Goal: Task Accomplishment & Management: Use online tool/utility

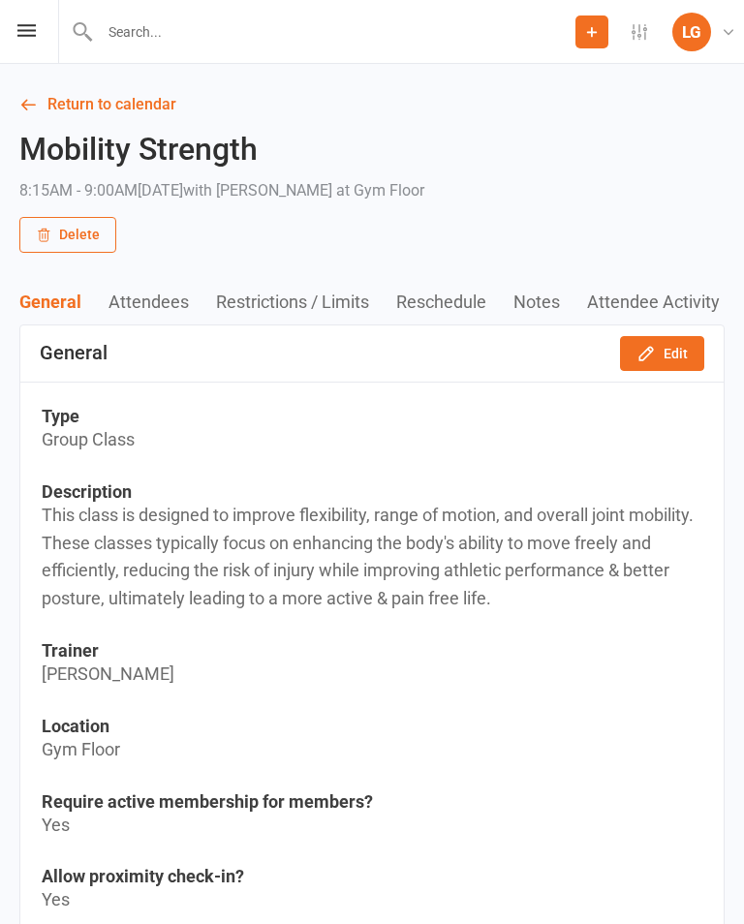
click at [143, 104] on link "Return to calendar" at bounding box center [371, 104] width 705 height 27
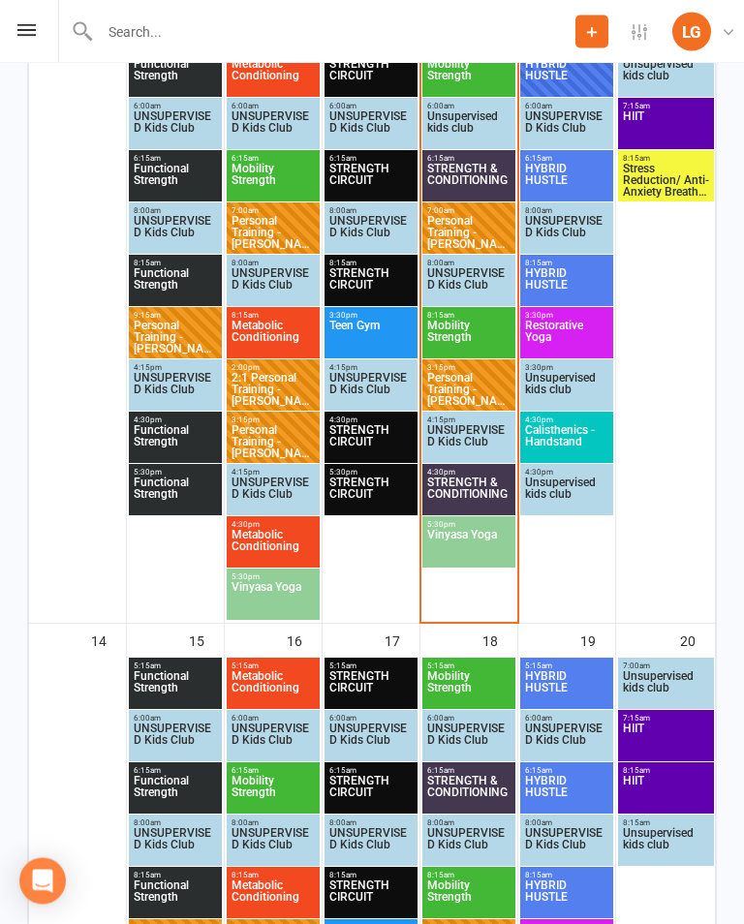
scroll to position [945, 0]
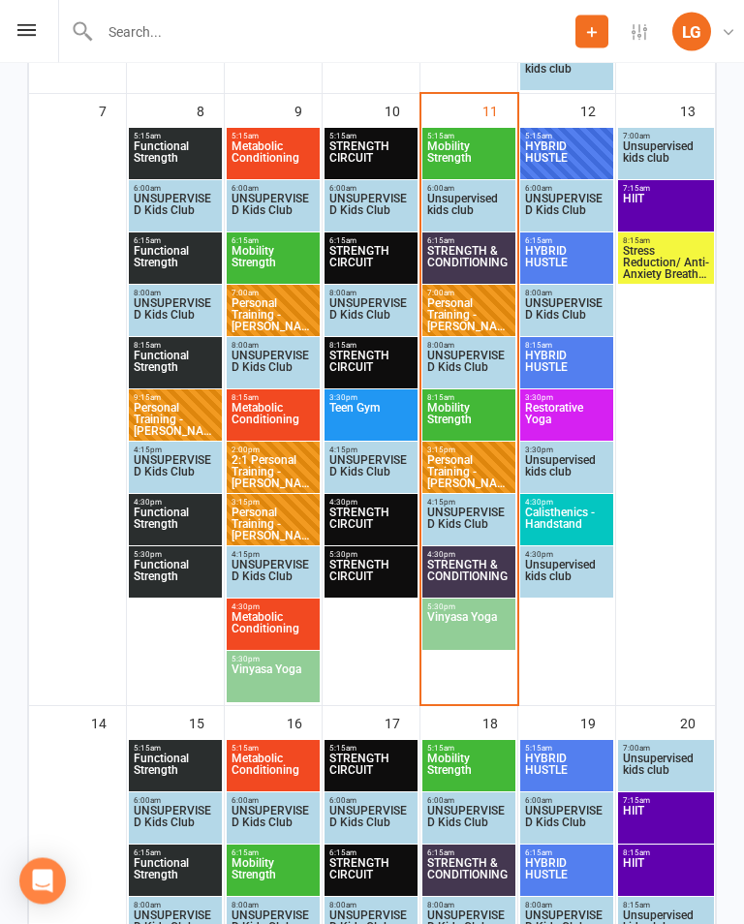
click at [463, 161] on span "Mobility Strength" at bounding box center [468, 158] width 85 height 35
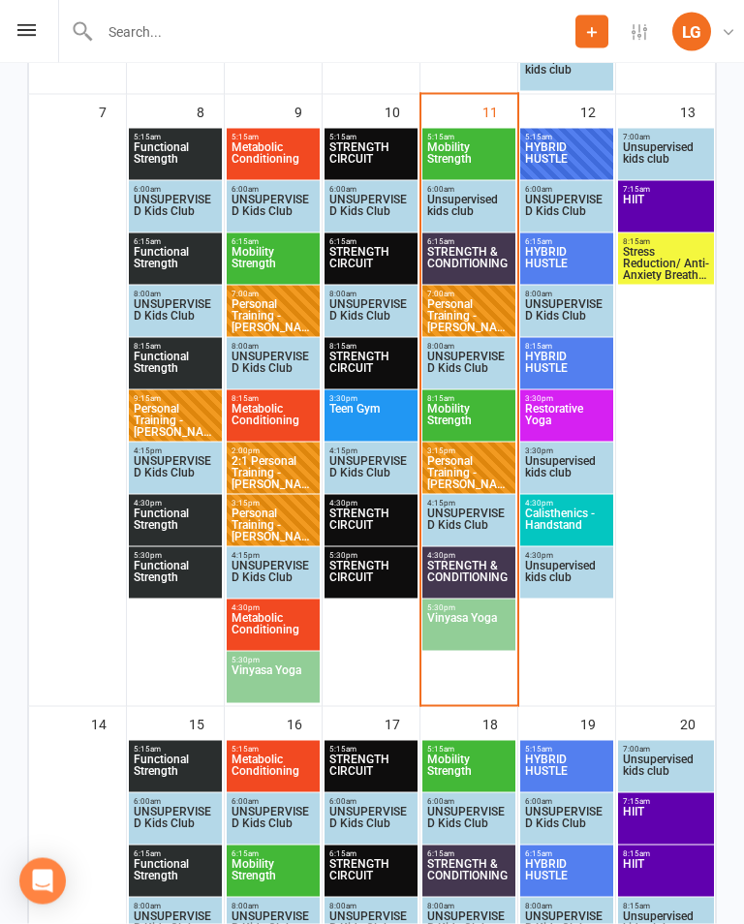
scroll to position [946, 0]
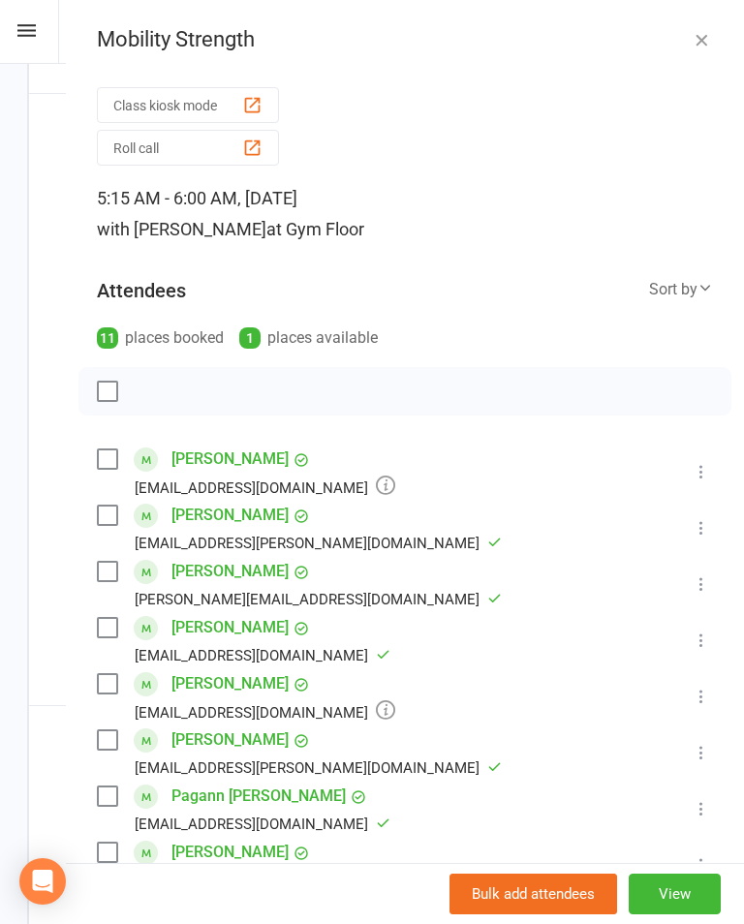
click at [711, 469] on icon at bounding box center [700, 471] width 19 height 19
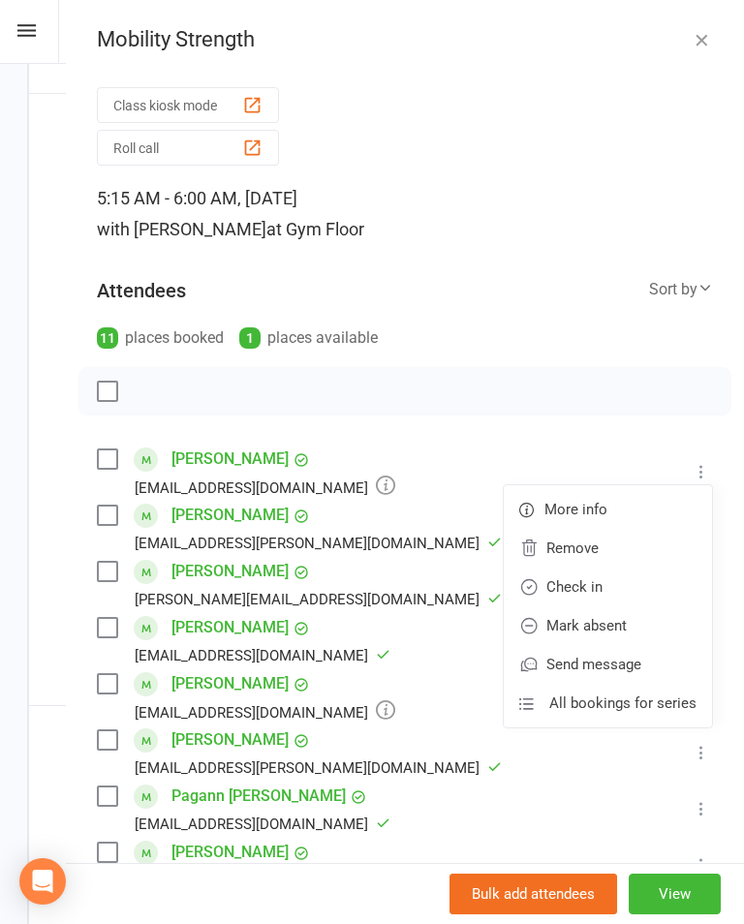
click at [639, 627] on link "Mark absent" at bounding box center [608, 625] width 208 height 39
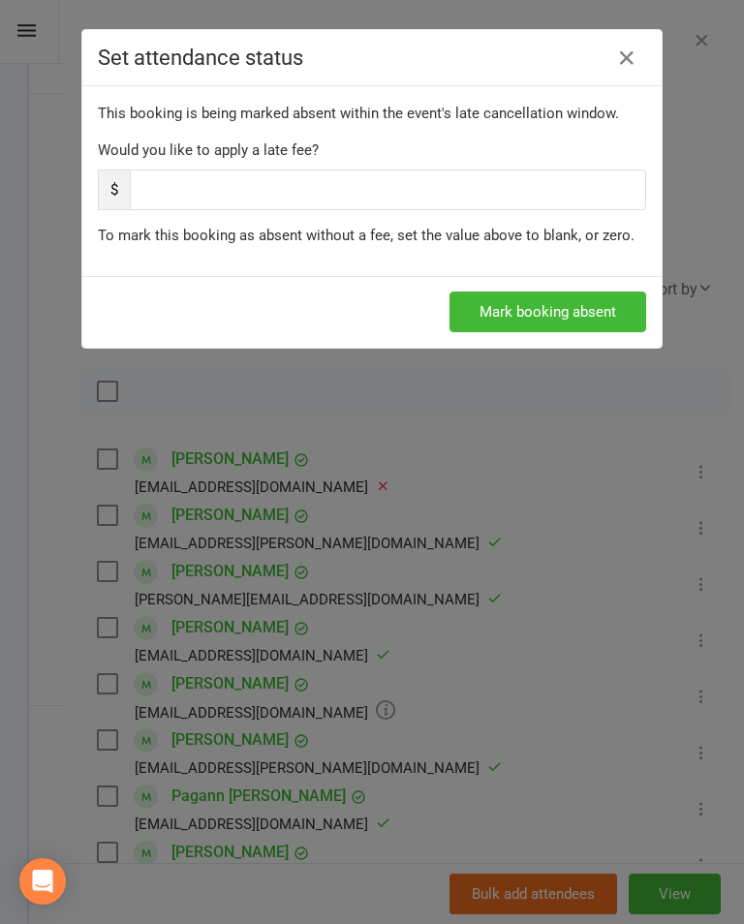
click at [601, 303] on button "Mark booking absent" at bounding box center [547, 311] width 197 height 41
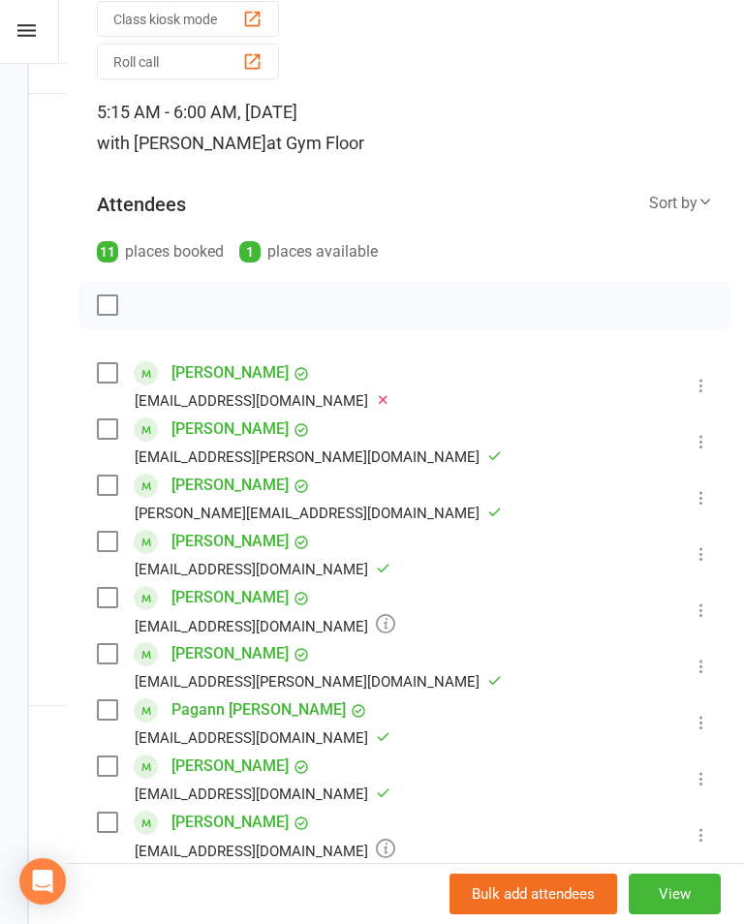
scroll to position [87, 0]
click at [704, 603] on icon at bounding box center [700, 608] width 19 height 19
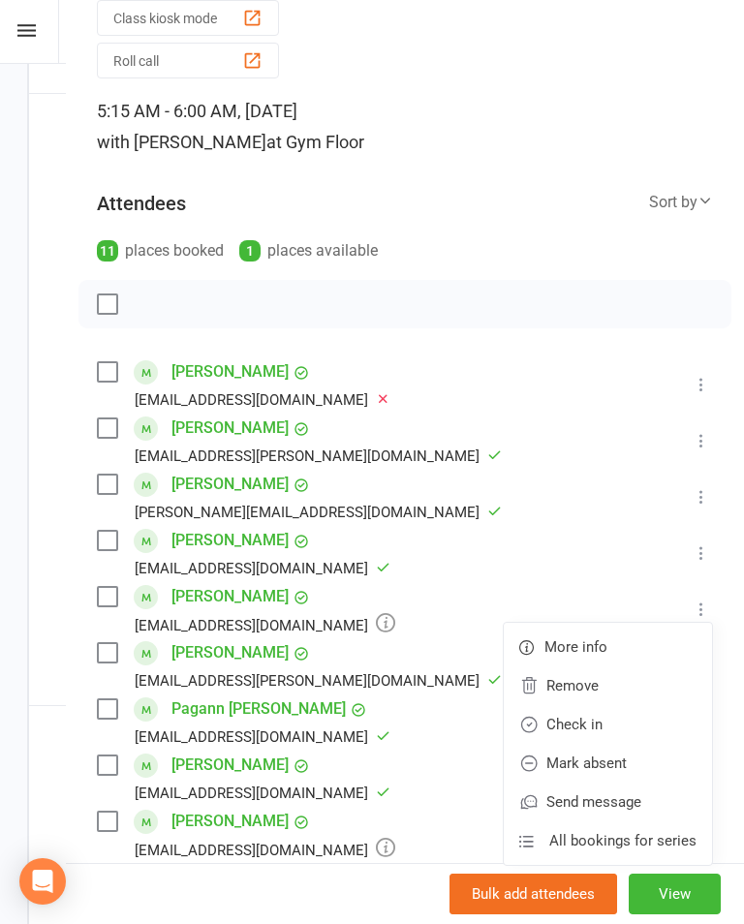
click at [637, 767] on link "Mark absent" at bounding box center [608, 763] width 208 height 39
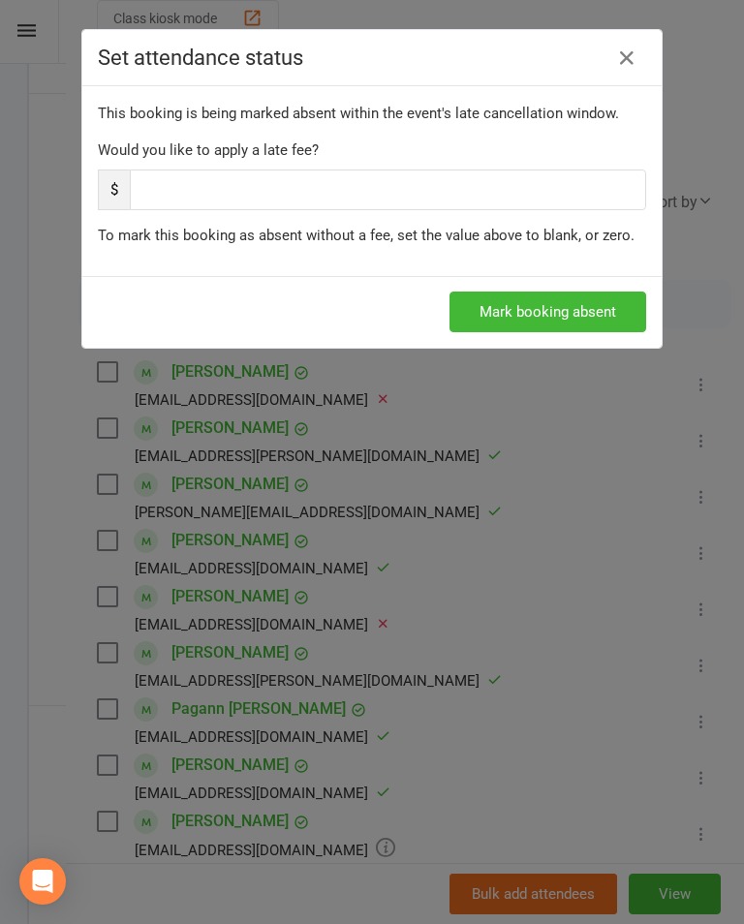
click at [585, 317] on button "Mark booking absent" at bounding box center [547, 311] width 197 height 41
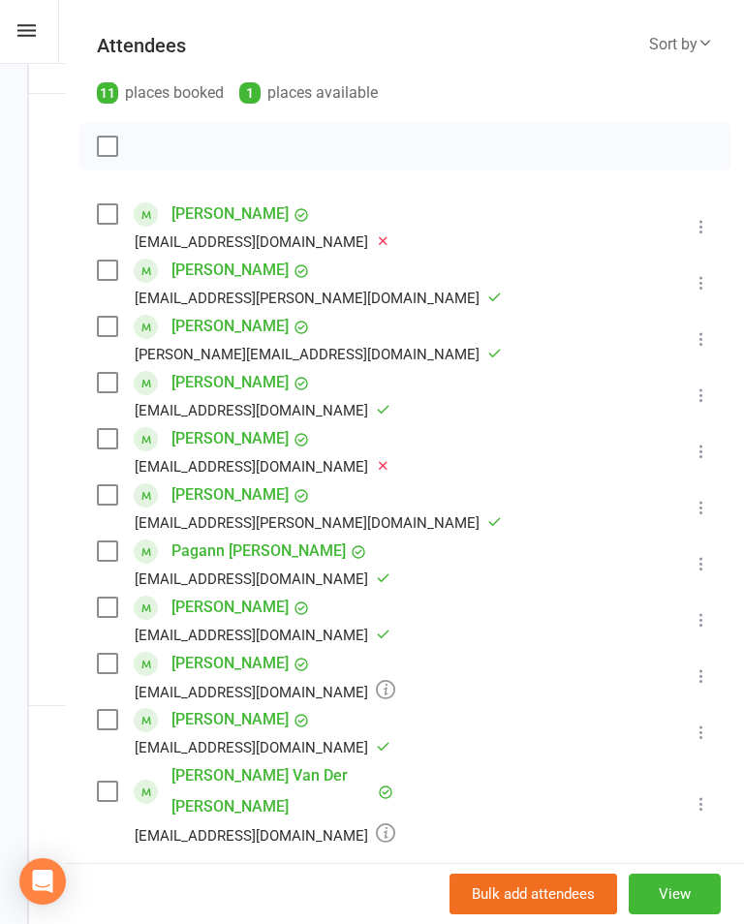
scroll to position [249, 0]
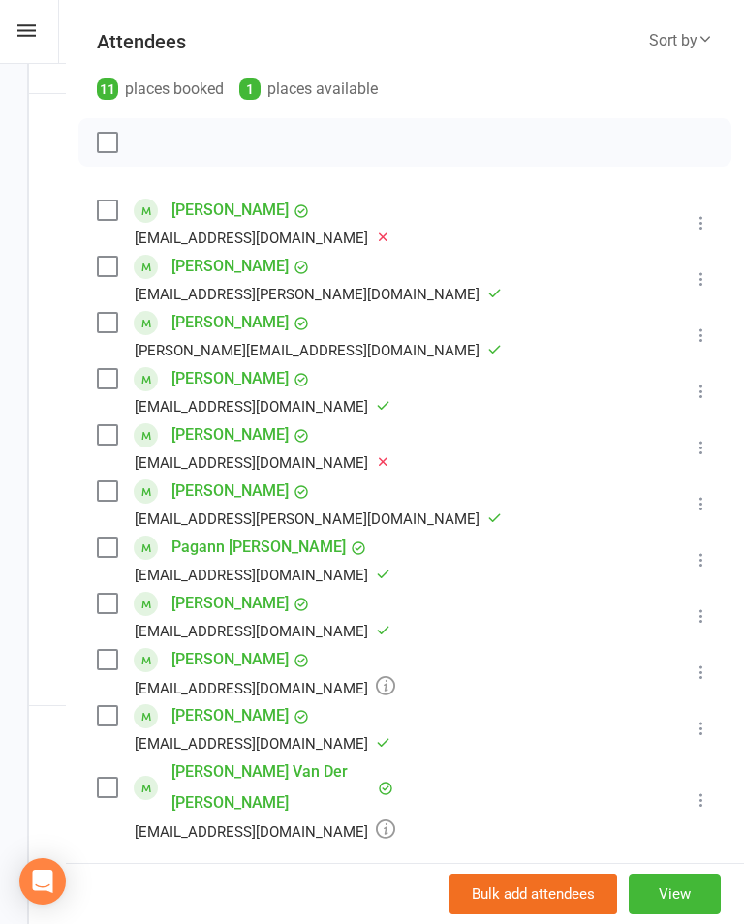
click at [709, 668] on icon at bounding box center [700, 671] width 19 height 19
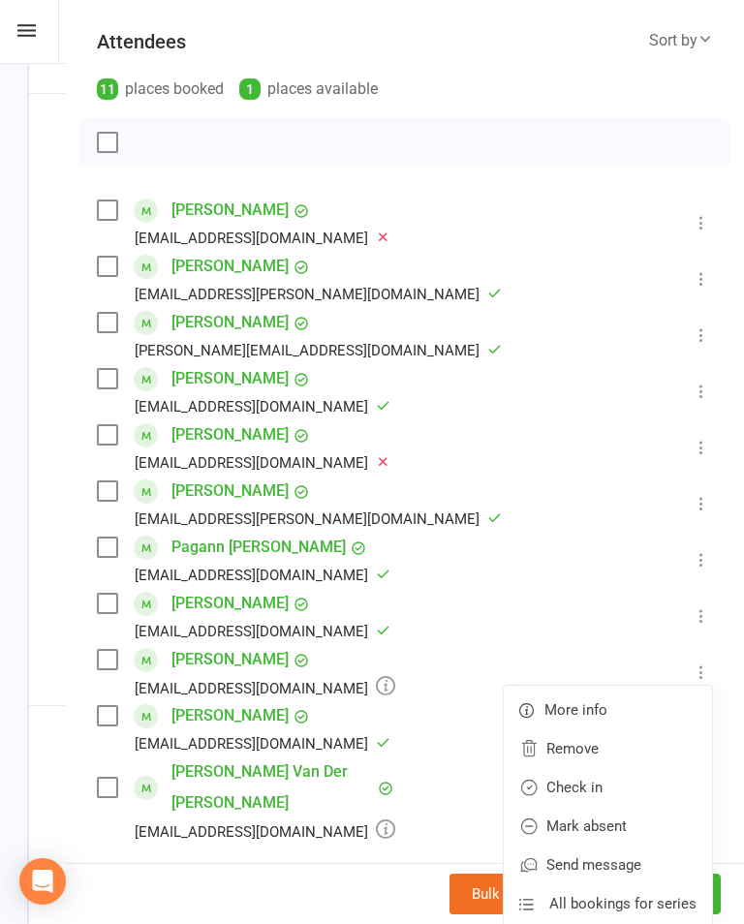
click at [646, 816] on link "Mark absent" at bounding box center [608, 826] width 208 height 39
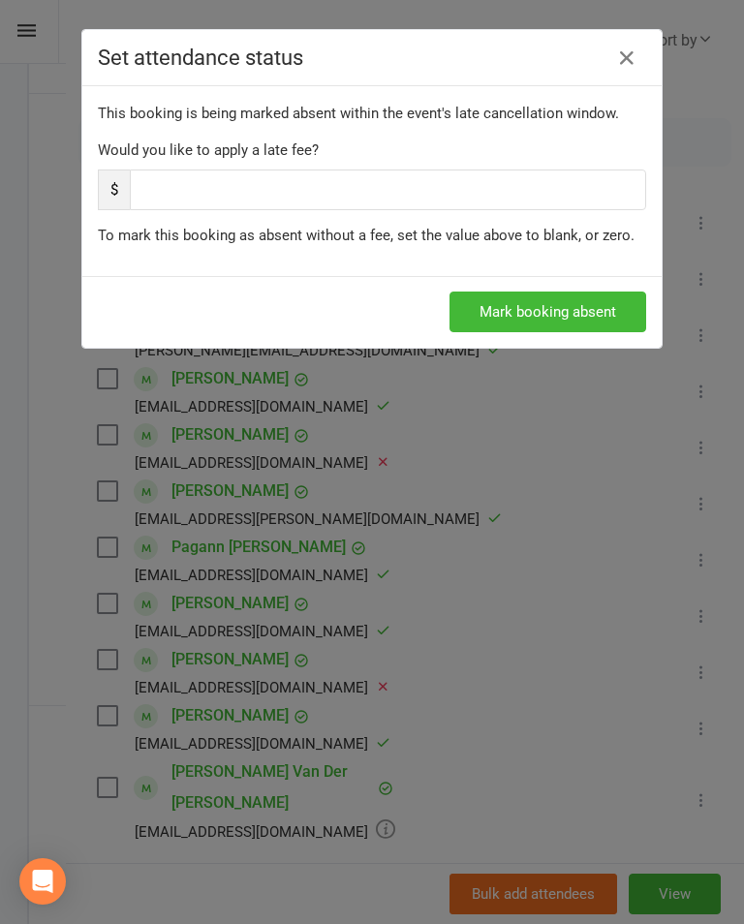
click at [582, 296] on button "Mark booking absent" at bounding box center [547, 311] width 197 height 41
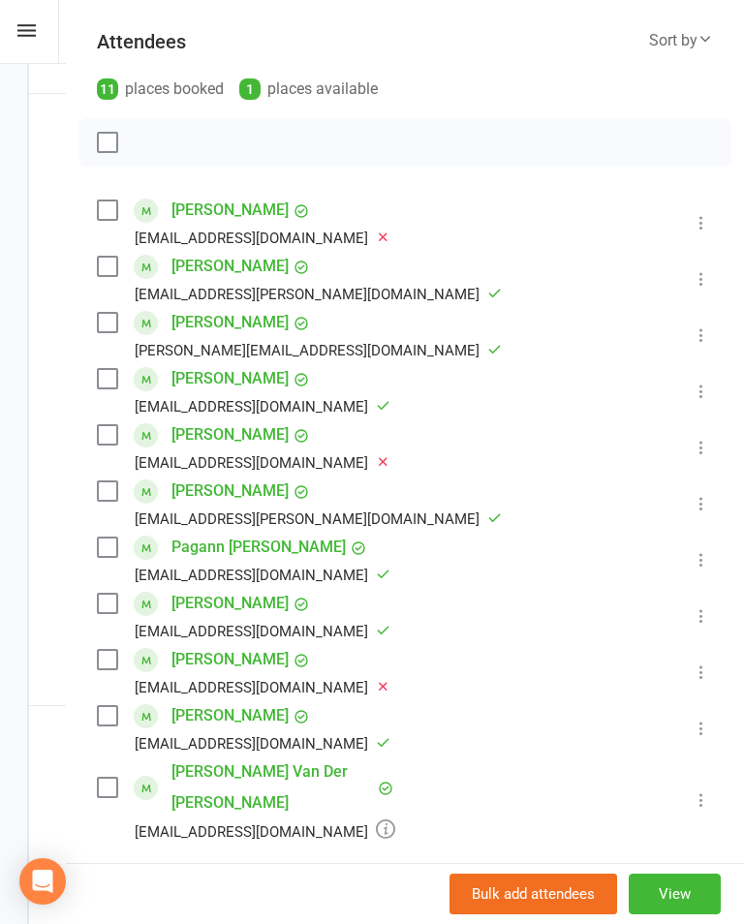
click at [710, 790] on icon at bounding box center [700, 799] width 19 height 19
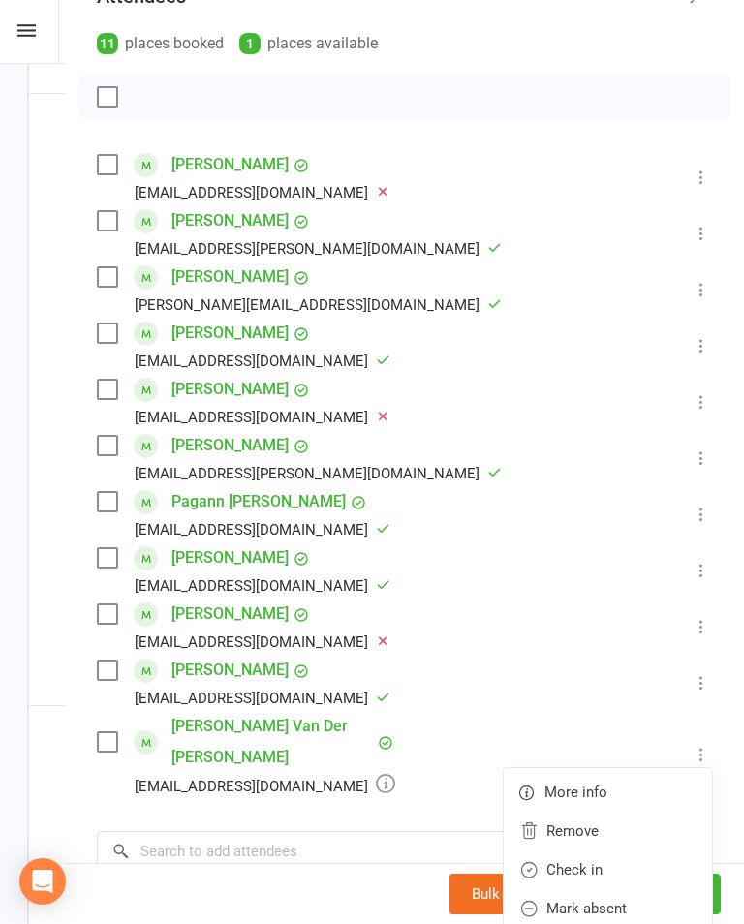
scroll to position [296, 0]
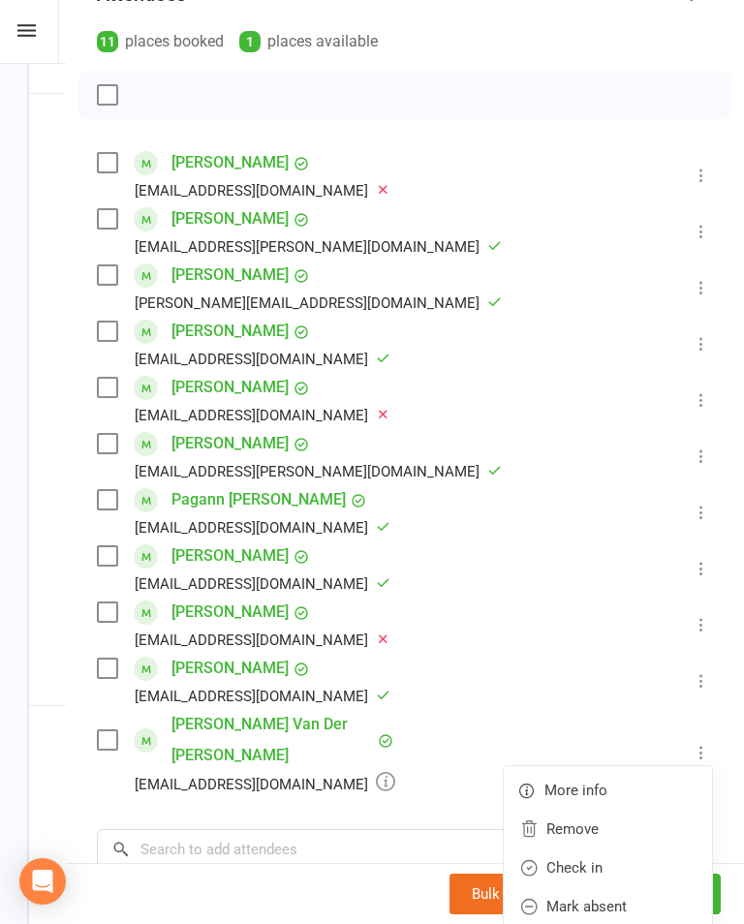
click at [650, 887] on link "Mark absent" at bounding box center [608, 906] width 208 height 39
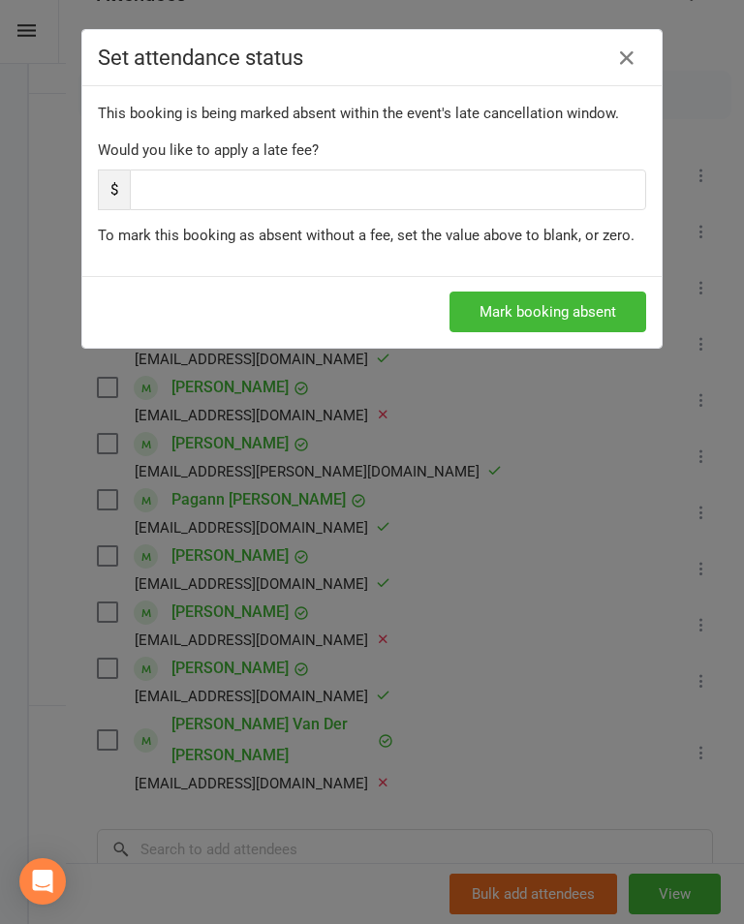
click at [600, 311] on button "Mark booking absent" at bounding box center [547, 311] width 197 height 41
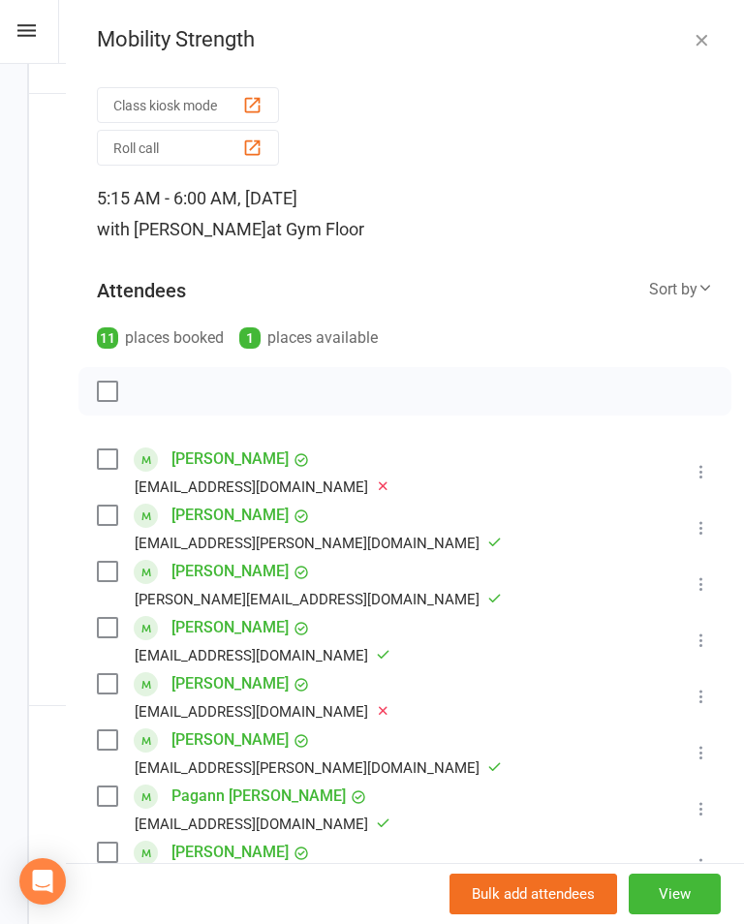
scroll to position [0, 0]
click at [702, 47] on icon "button" at bounding box center [700, 39] width 19 height 19
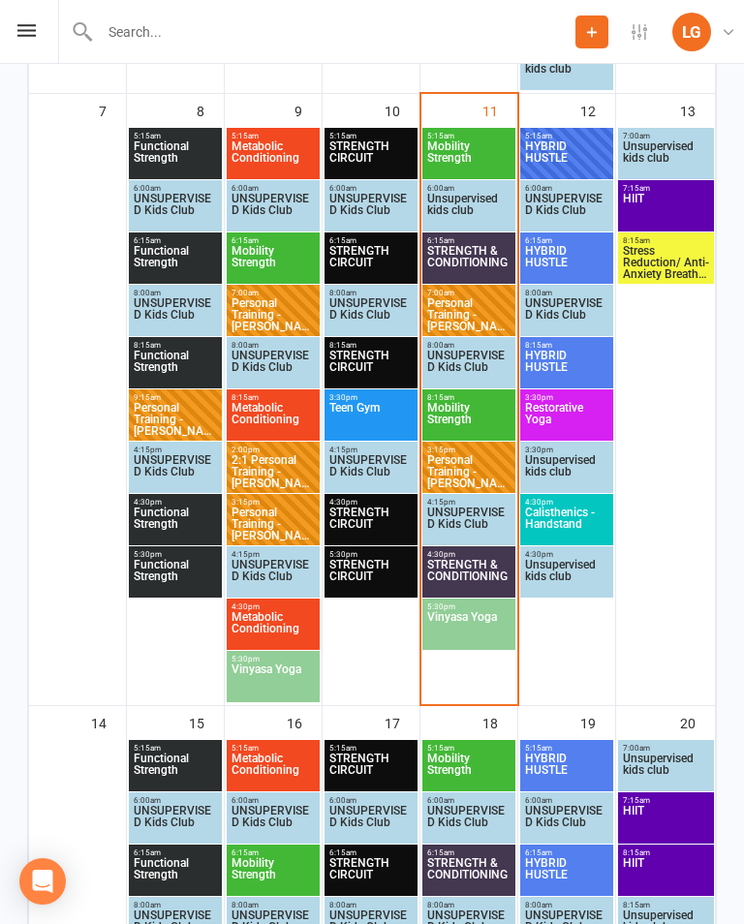
click at [484, 309] on span "Personal Training - Debbie Barrington" at bounding box center [468, 314] width 85 height 35
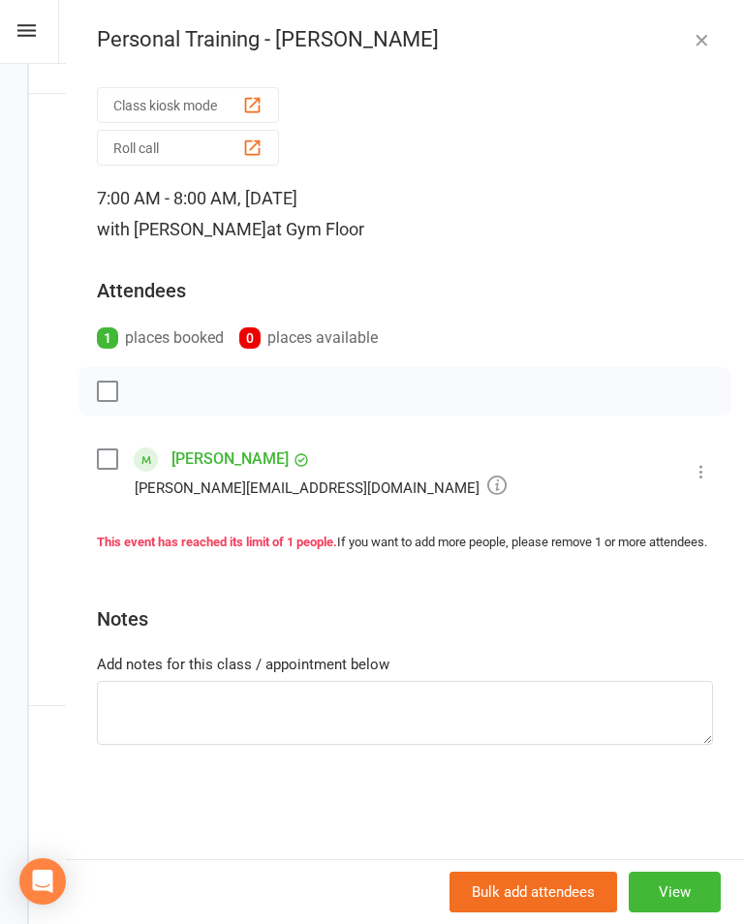
click at [710, 466] on icon at bounding box center [700, 471] width 19 height 19
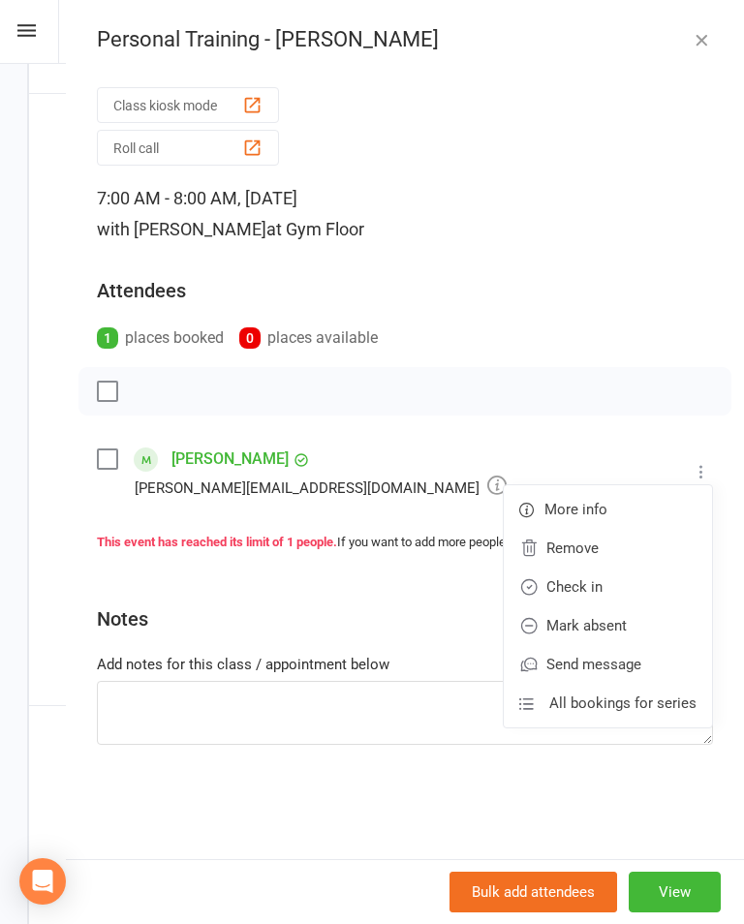
click at [631, 583] on link "Check in" at bounding box center [608, 586] width 208 height 39
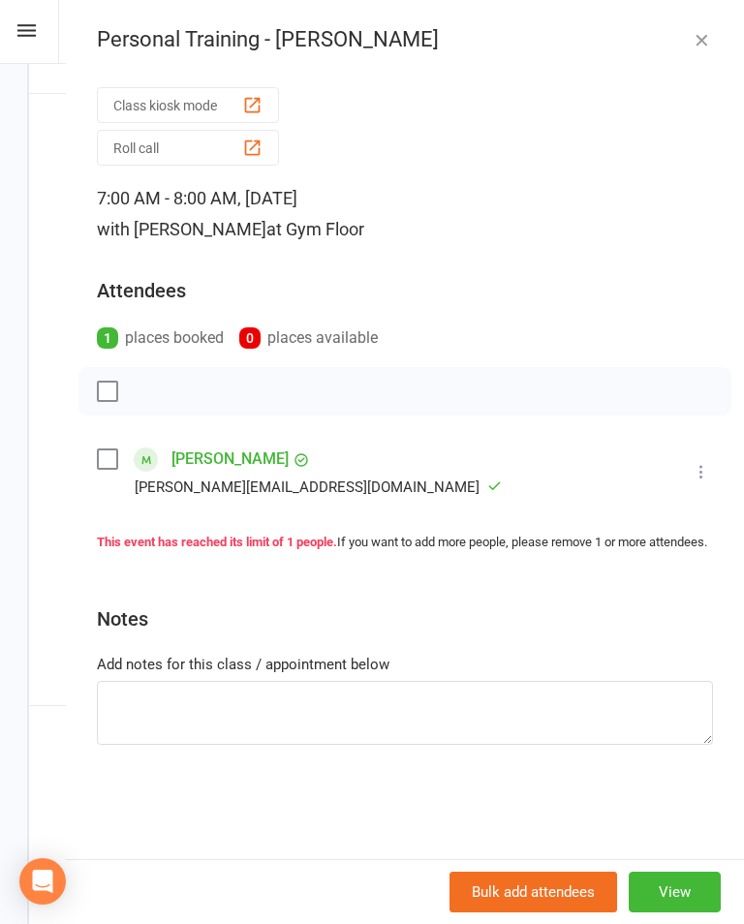
click at [707, 41] on icon "button" at bounding box center [700, 39] width 19 height 19
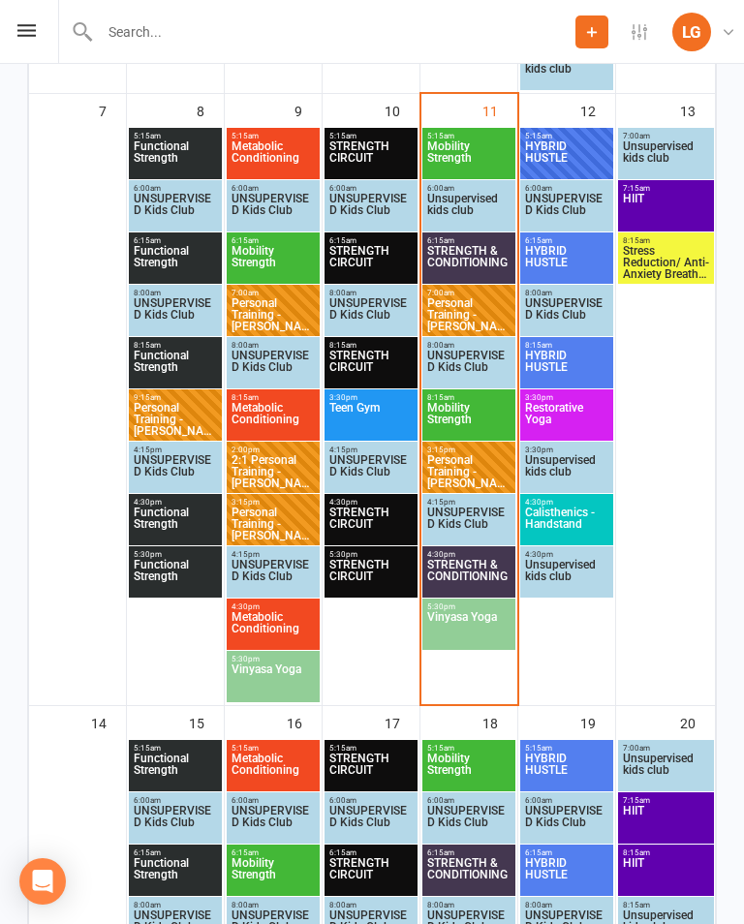
click at [484, 261] on span "STRENGTH & CONDITIONING" at bounding box center [468, 262] width 85 height 35
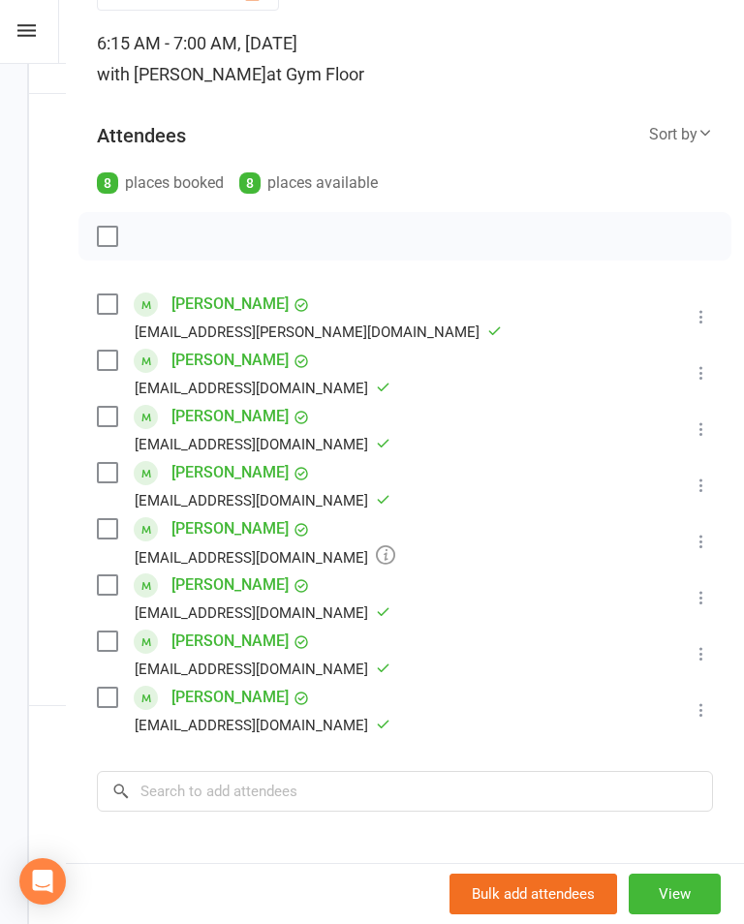
scroll to position [155, 0]
click at [710, 534] on icon at bounding box center [700, 541] width 19 height 19
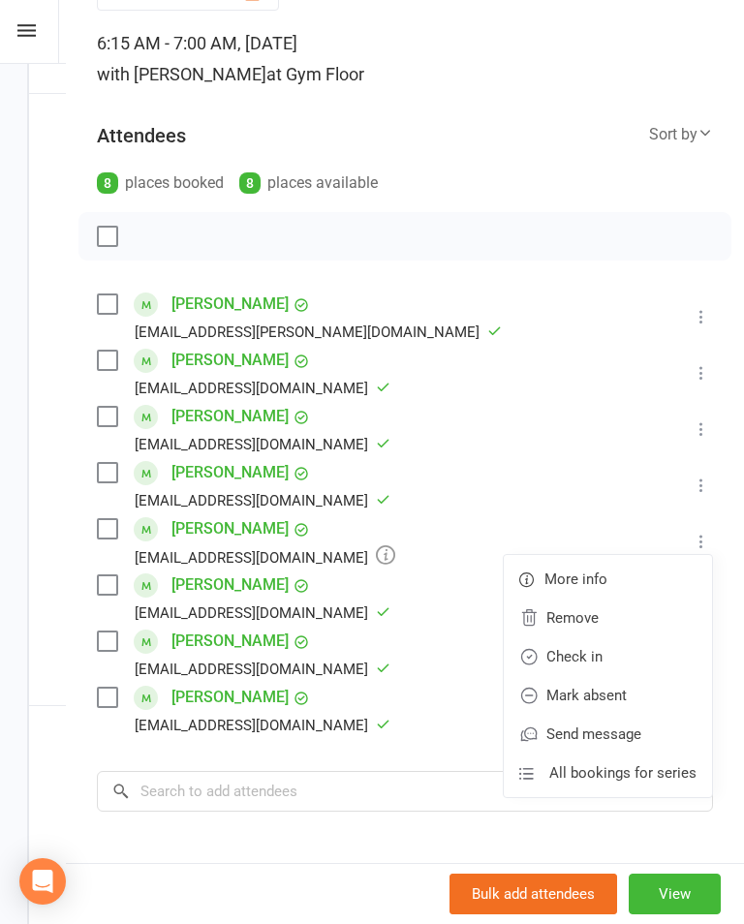
click at [646, 694] on link "Mark absent" at bounding box center [608, 695] width 208 height 39
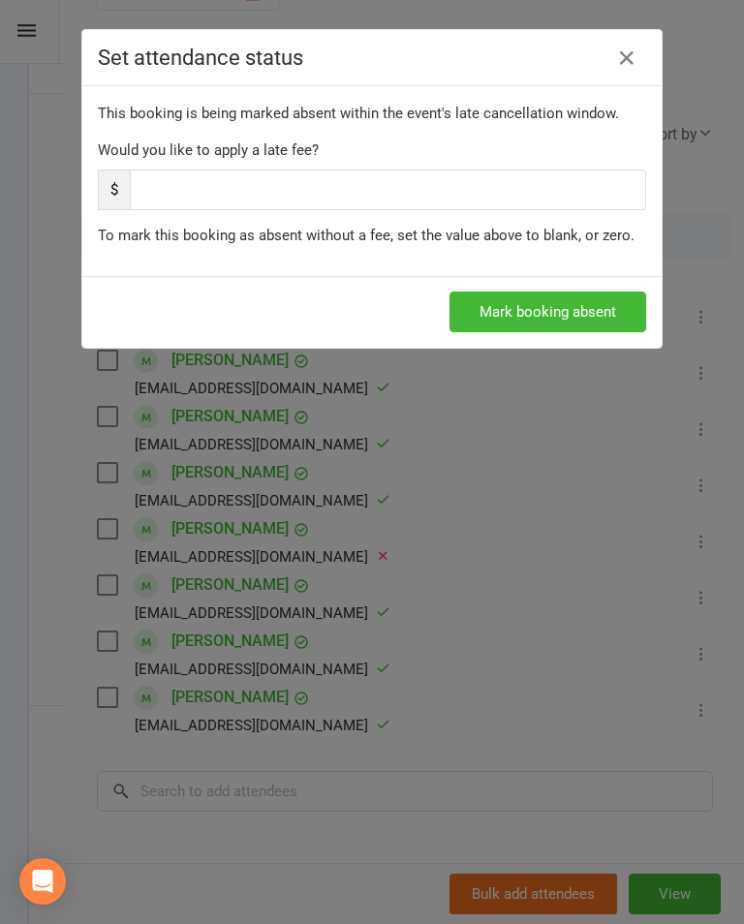
click at [577, 320] on button "Mark booking absent" at bounding box center [547, 311] width 197 height 41
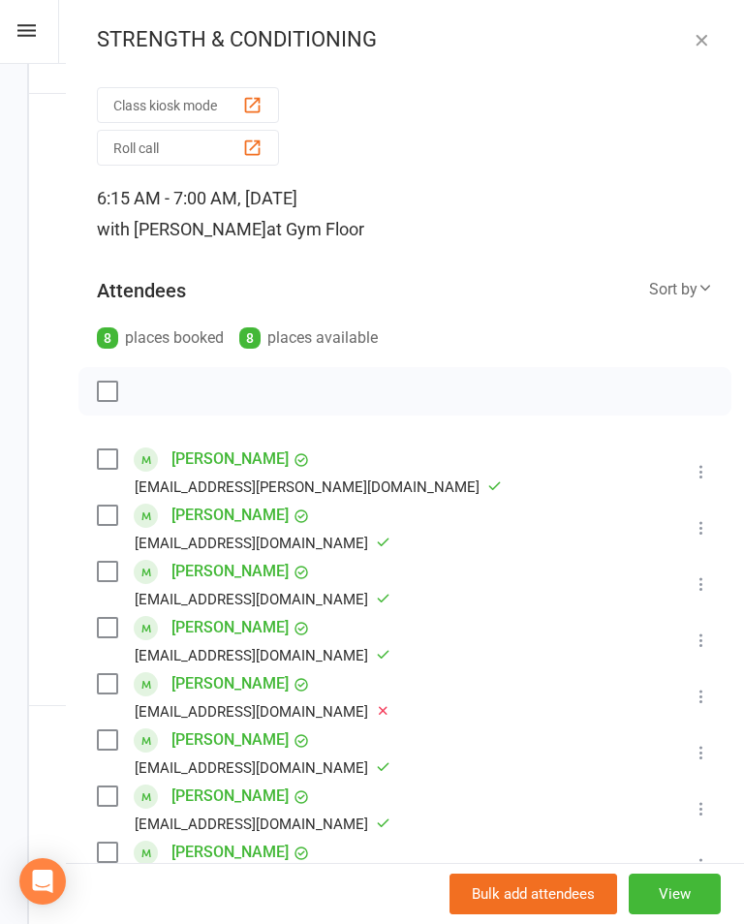
scroll to position [0, 0]
click at [710, 40] on icon "button" at bounding box center [700, 39] width 19 height 19
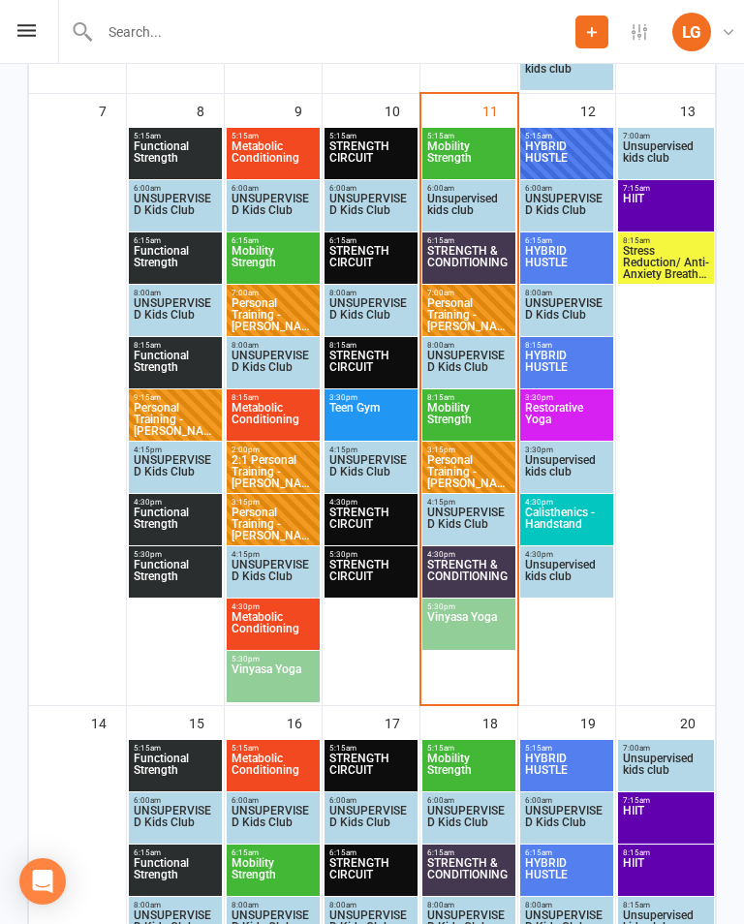
click at [489, 569] on span "STRENGTH & CONDITIONING" at bounding box center [468, 576] width 85 height 35
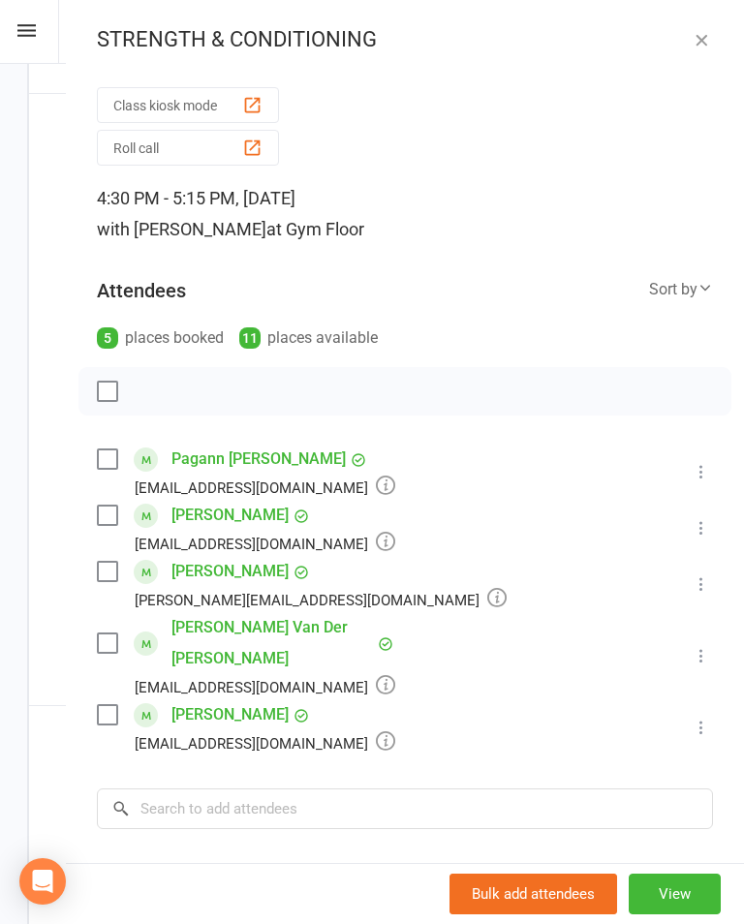
click at [710, 39] on icon "button" at bounding box center [700, 39] width 19 height 19
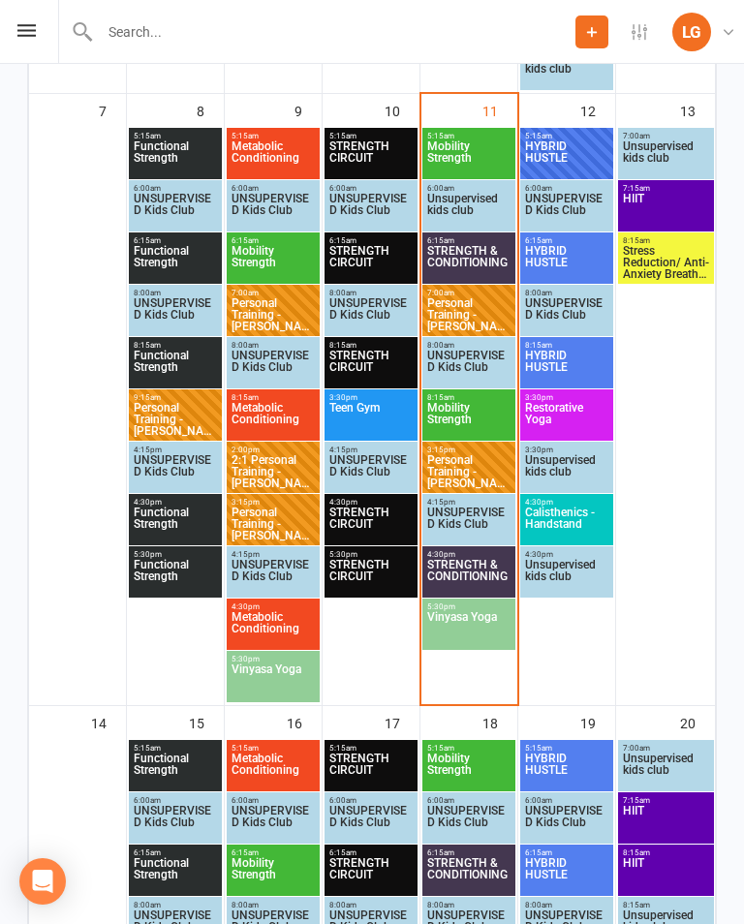
click at [489, 608] on span "5:30pm - 6:15pm" at bounding box center [468, 606] width 85 height 9
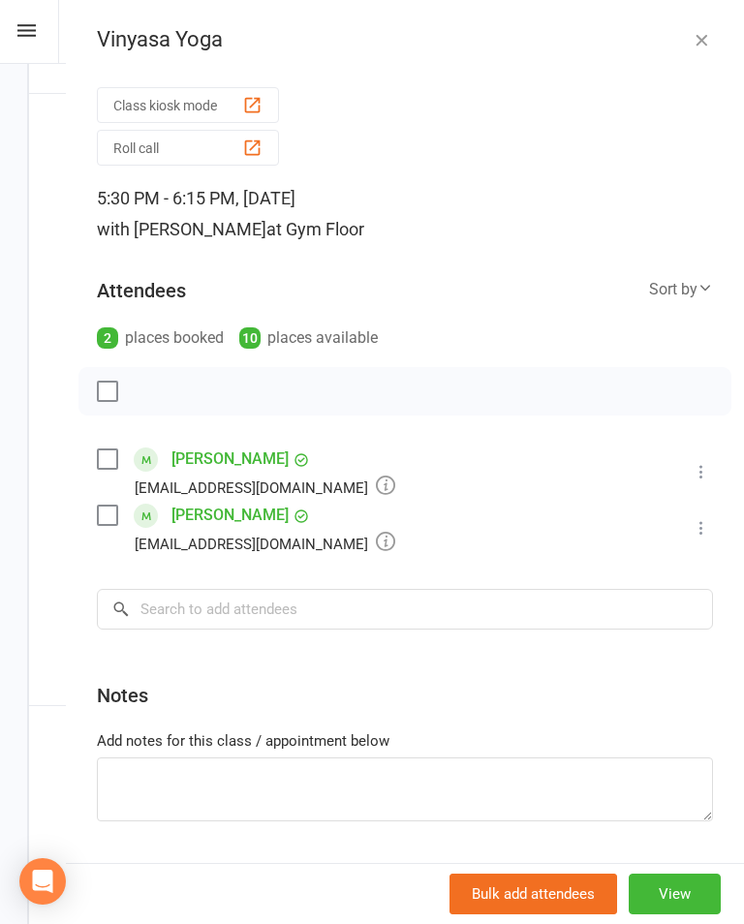
click at [702, 28] on button "button" at bounding box center [701, 39] width 23 height 23
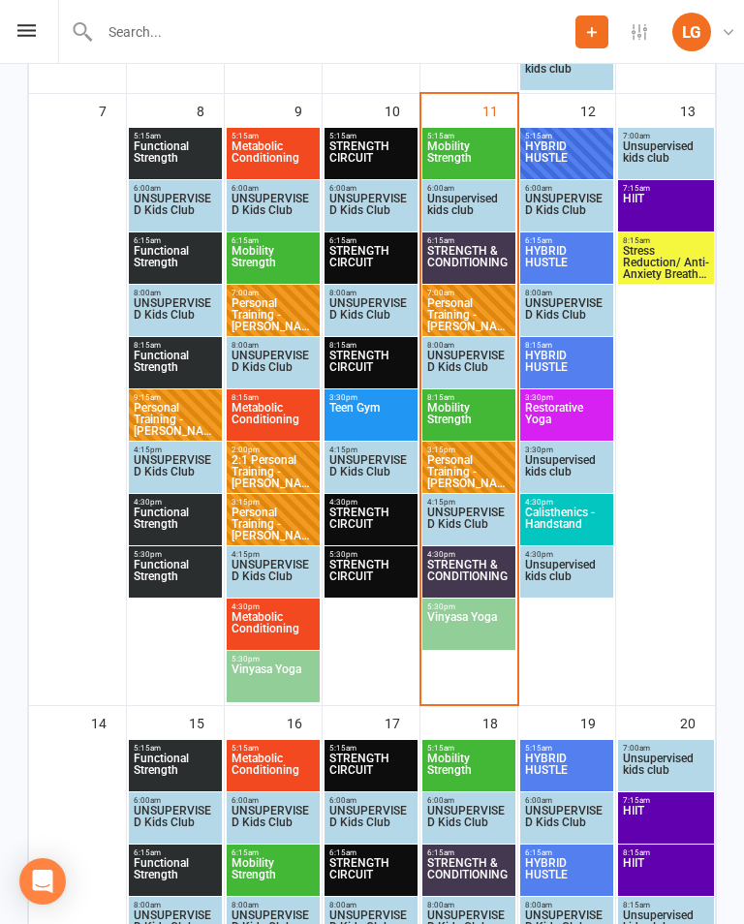
click at [474, 557] on span "4:30pm - 5:15pm" at bounding box center [468, 554] width 85 height 9
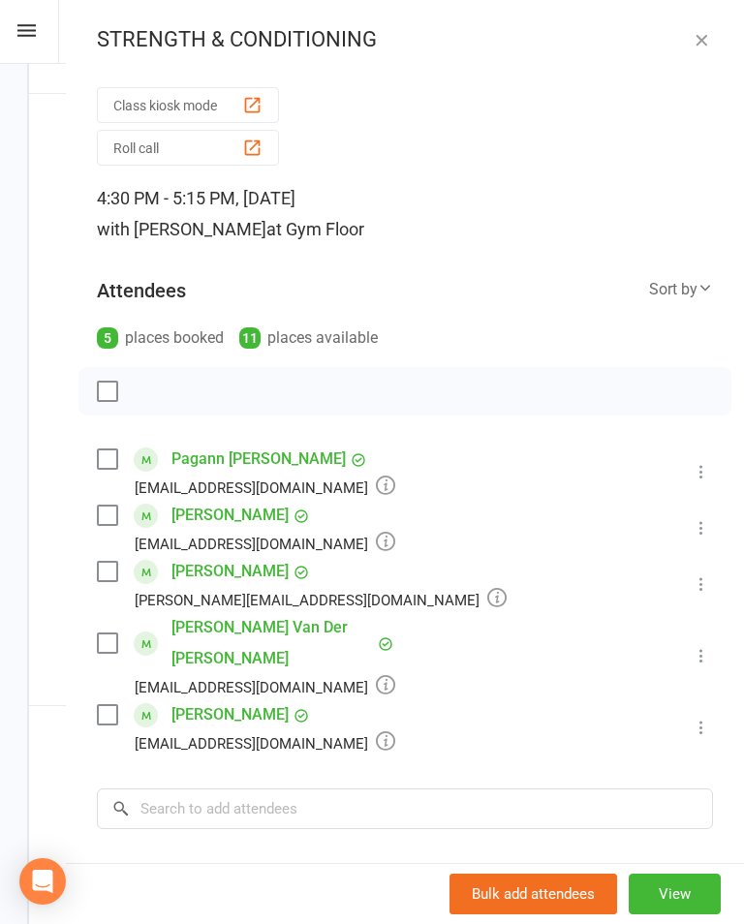
click at [713, 23] on div "STRENGTH & CONDITIONING Class kiosk mode Roll call 4:30 PM - 5:15 PM, Thursday,…" at bounding box center [405, 462] width 678 height 924
click at [701, 35] on icon "button" at bounding box center [700, 39] width 19 height 19
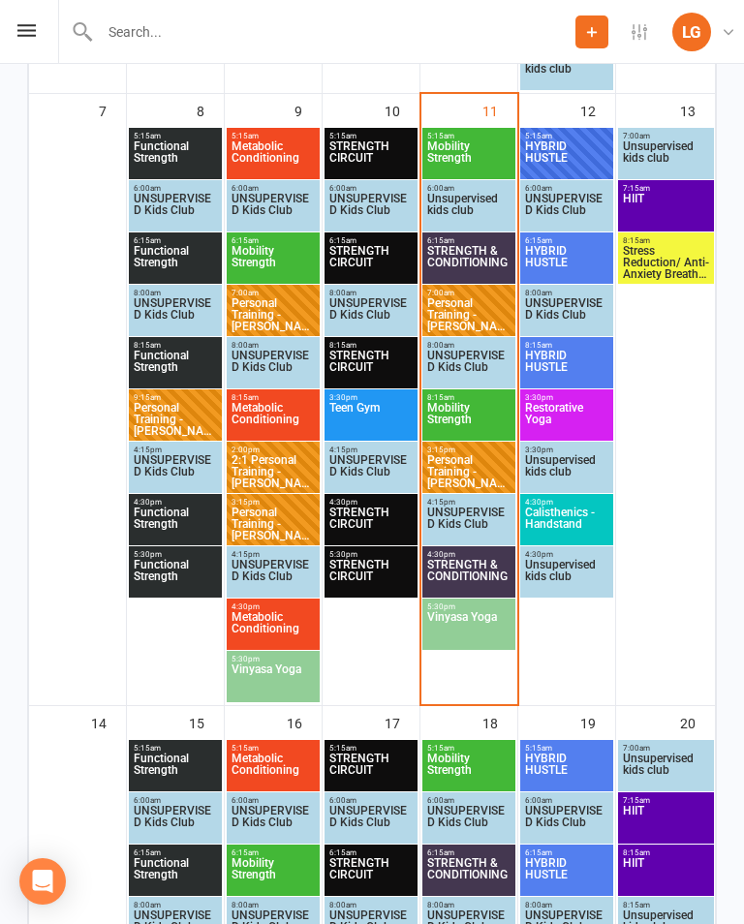
click at [698, 245] on span "Stress Reduction/ Anti-Anxiety Breath work" at bounding box center [666, 262] width 88 height 35
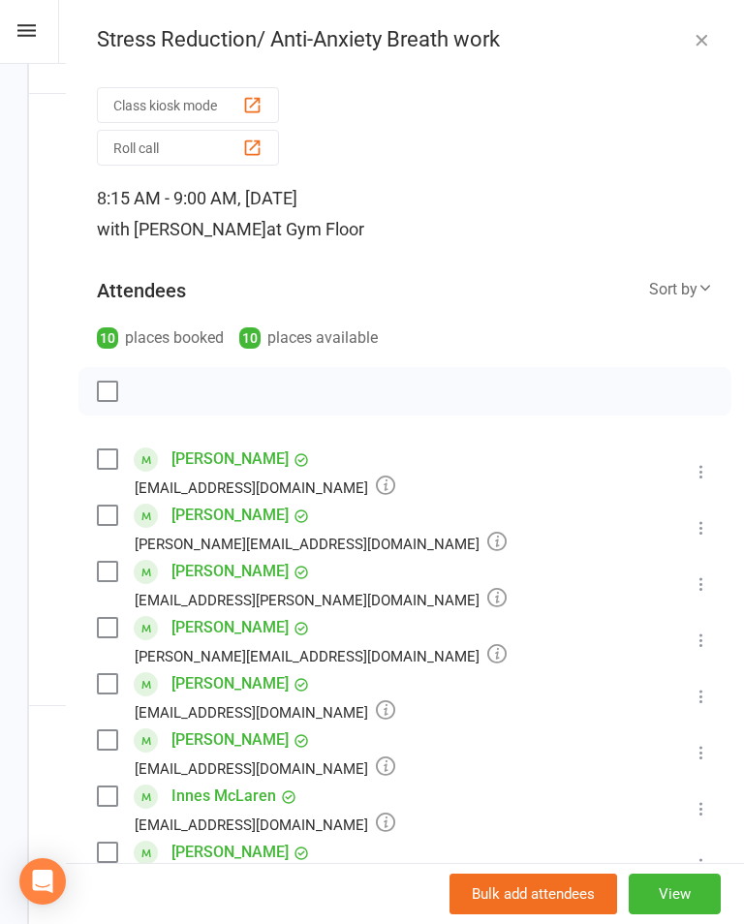
click at [709, 41] on icon "button" at bounding box center [700, 39] width 19 height 19
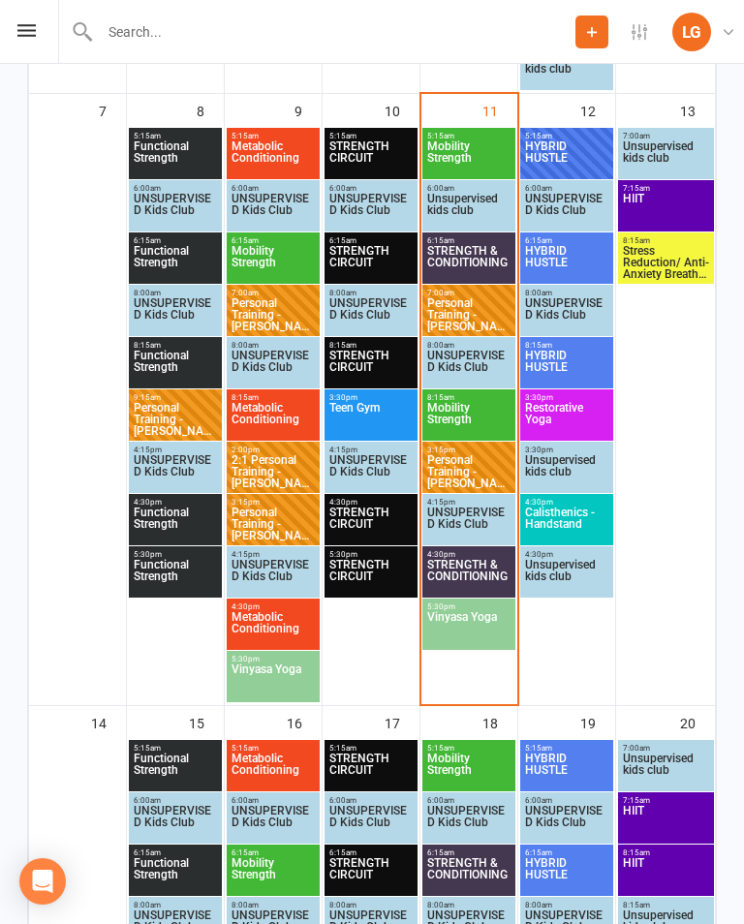
click at [465, 307] on span "Personal Training - Debbie Barrington" at bounding box center [468, 314] width 85 height 35
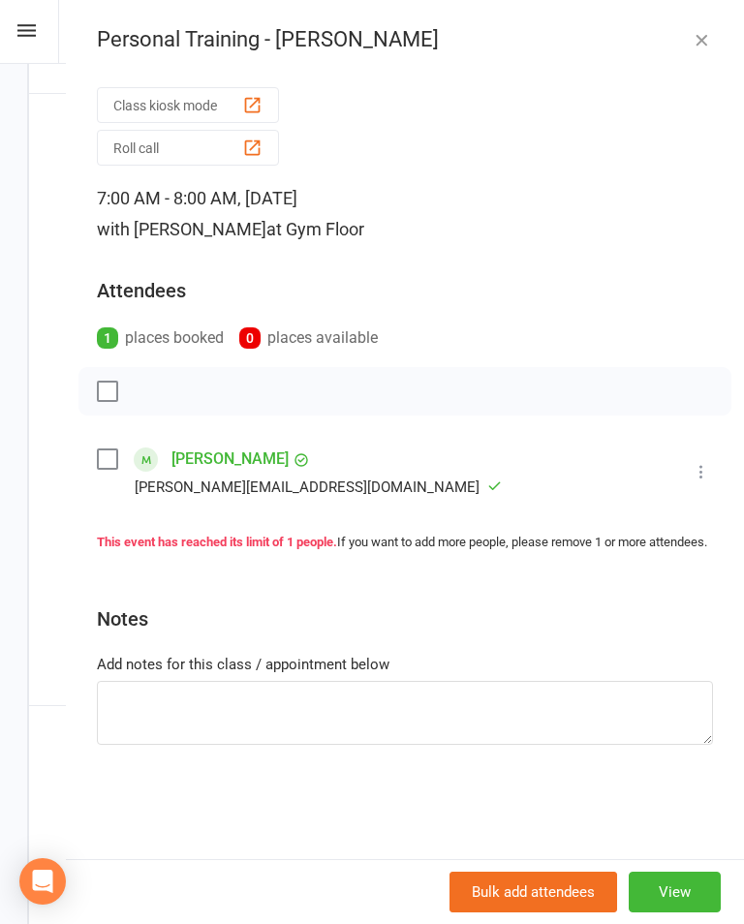
click at [710, 46] on icon "button" at bounding box center [700, 39] width 19 height 19
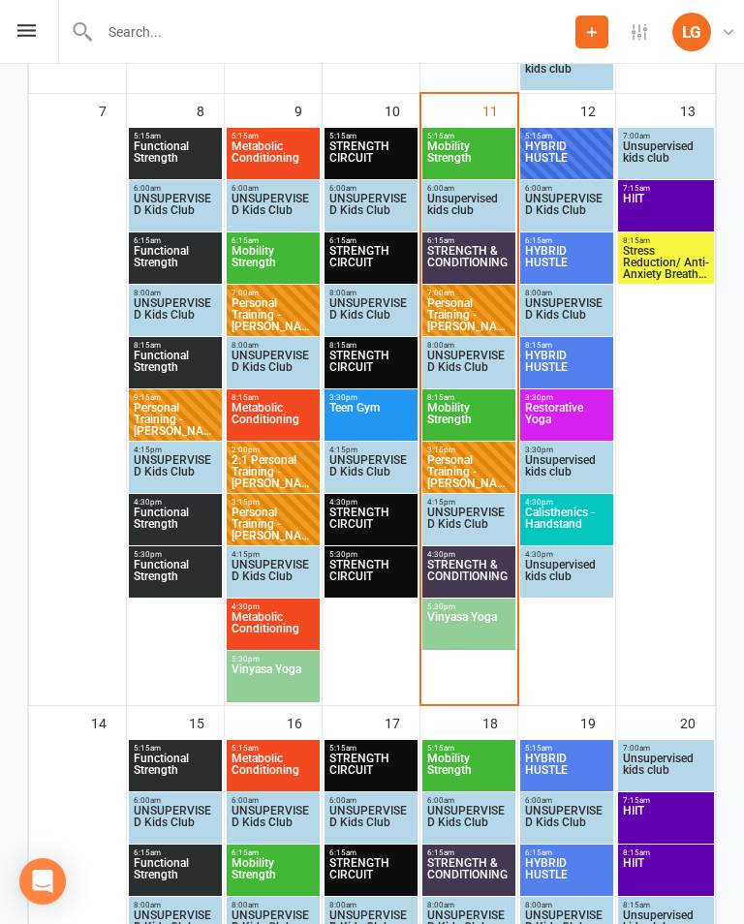
click at [480, 408] on span "Mobility Strength" at bounding box center [468, 419] width 85 height 35
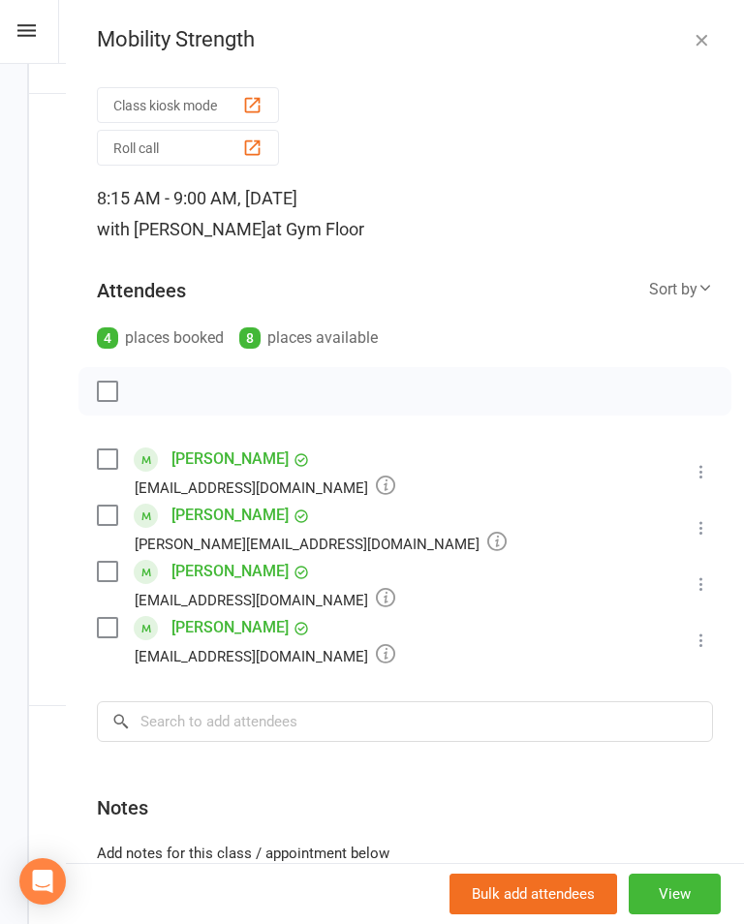
click at [720, 30] on div "Mobility Strength" at bounding box center [405, 39] width 678 height 25
click at [698, 50] on button "button" at bounding box center [701, 39] width 23 height 23
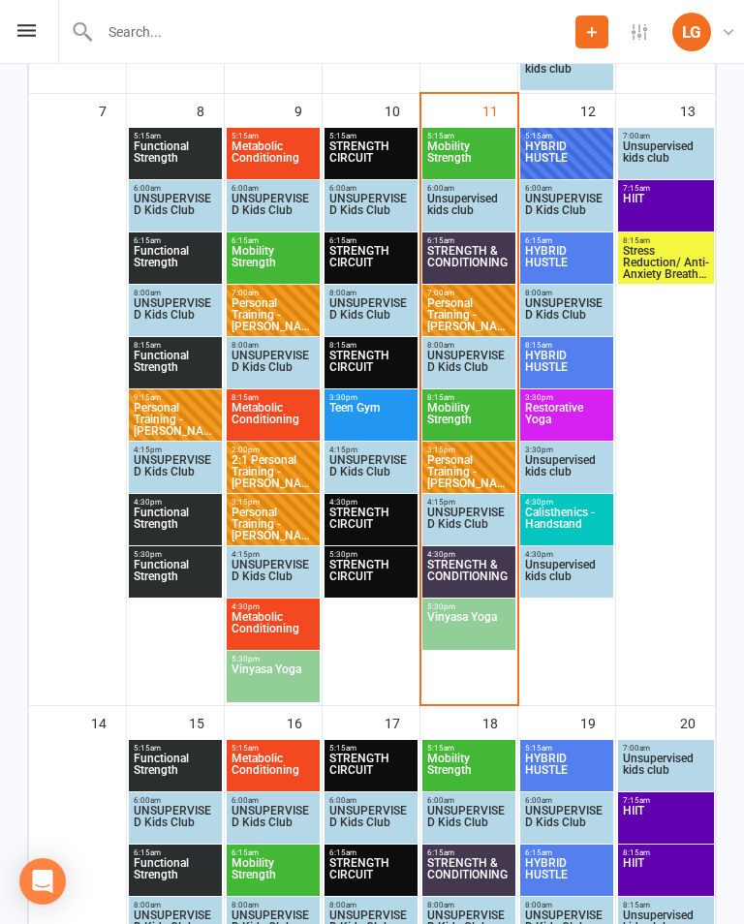
click at [457, 418] on span "Mobility Strength" at bounding box center [468, 419] width 85 height 35
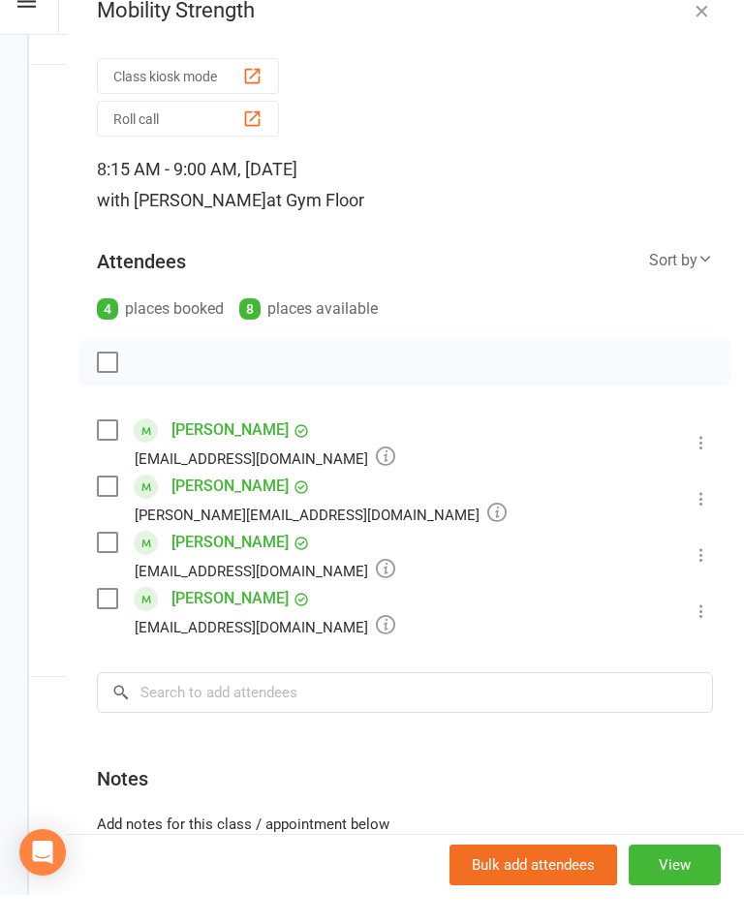
scroll to position [976, 0]
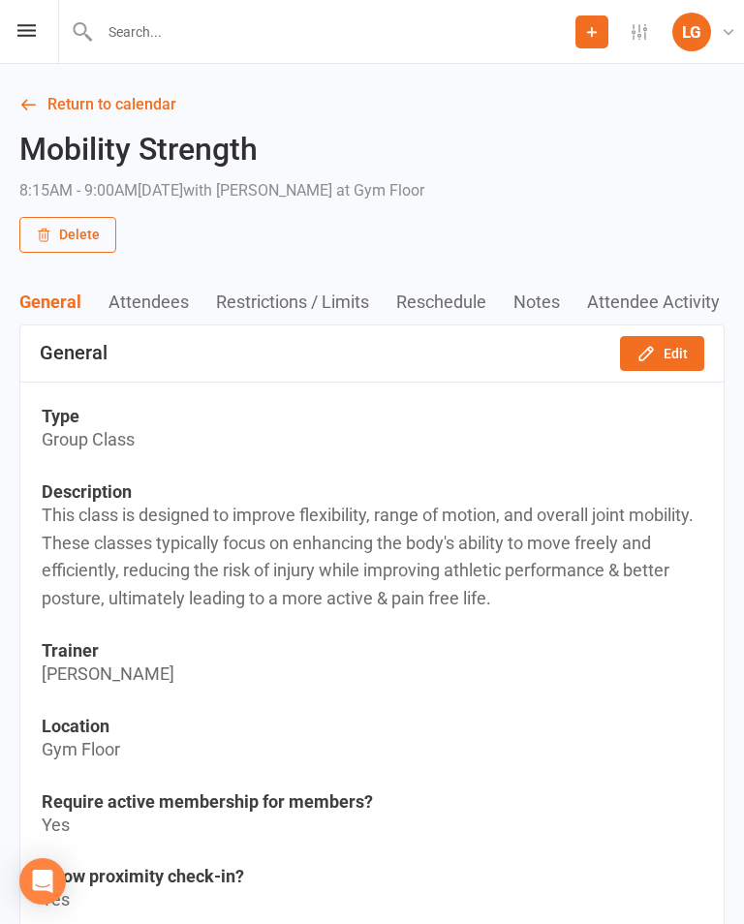
click at [120, 303] on button "Attendees" at bounding box center [161, 301] width 107 height 20
click at [81, 111] on link "Return to calendar" at bounding box center [371, 104] width 705 height 27
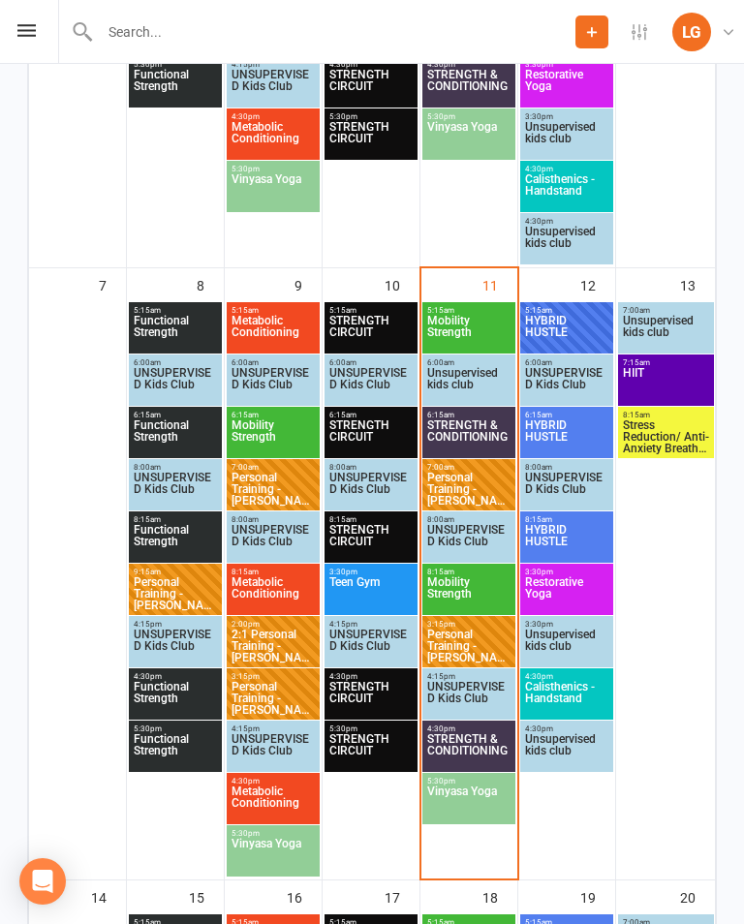
scroll to position [773, 0]
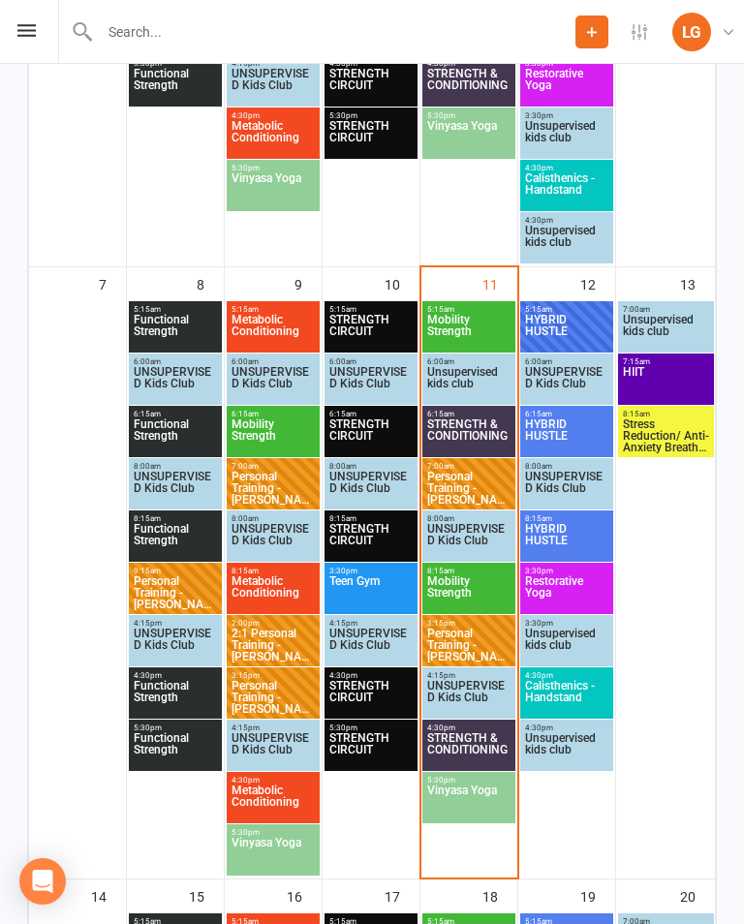
click at [484, 588] on span "Mobility Strength" at bounding box center [468, 592] width 85 height 35
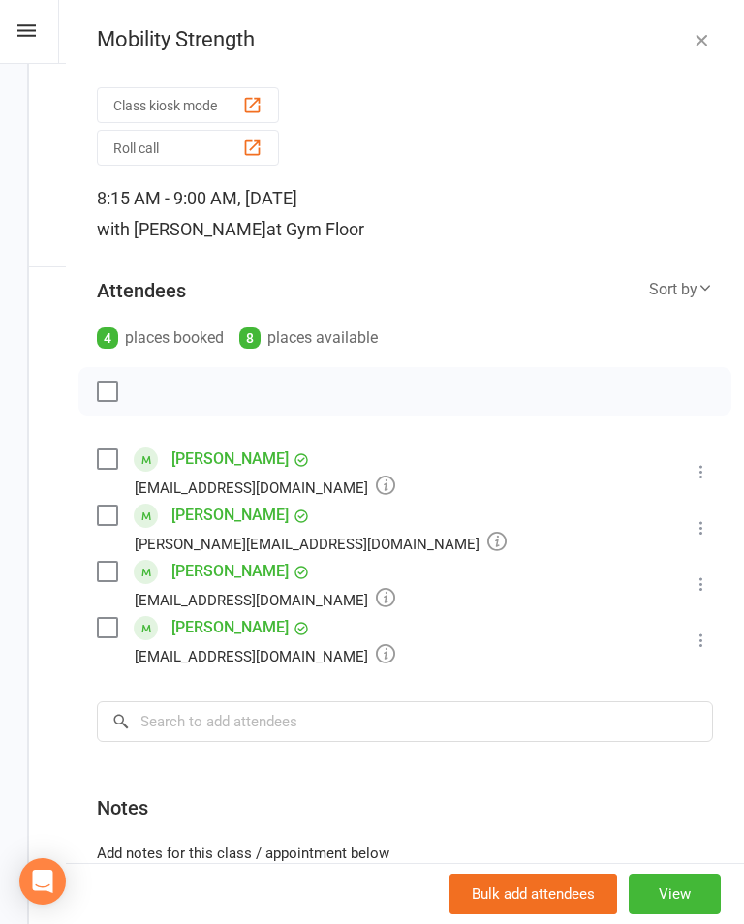
click at [218, 101] on button "Class kiosk mode" at bounding box center [188, 105] width 182 height 36
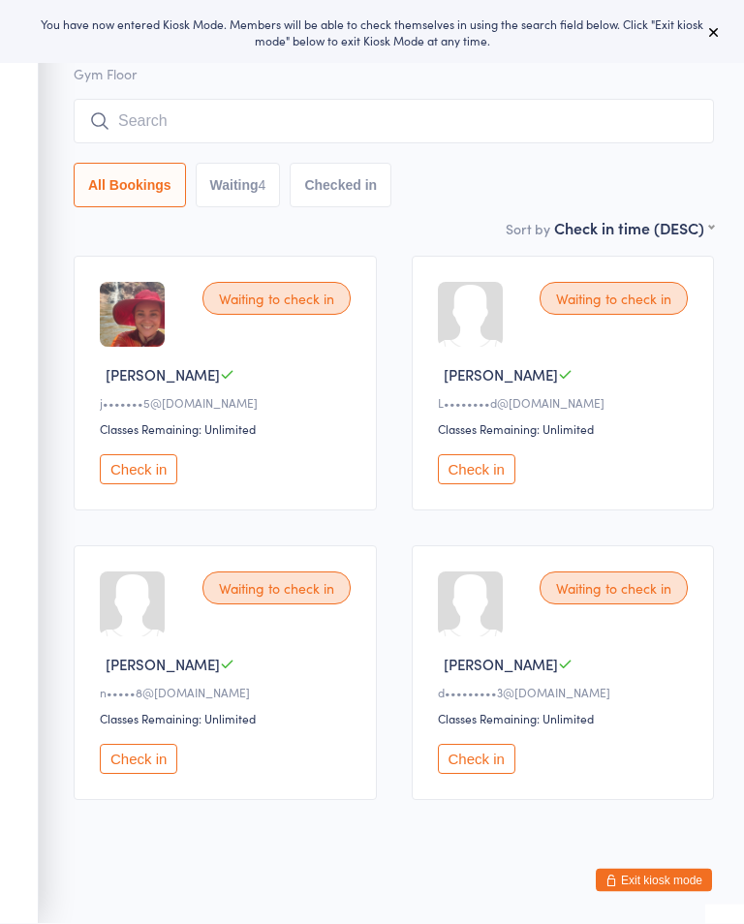
click at [365, 130] on input "search" at bounding box center [394, 122] width 640 height 45
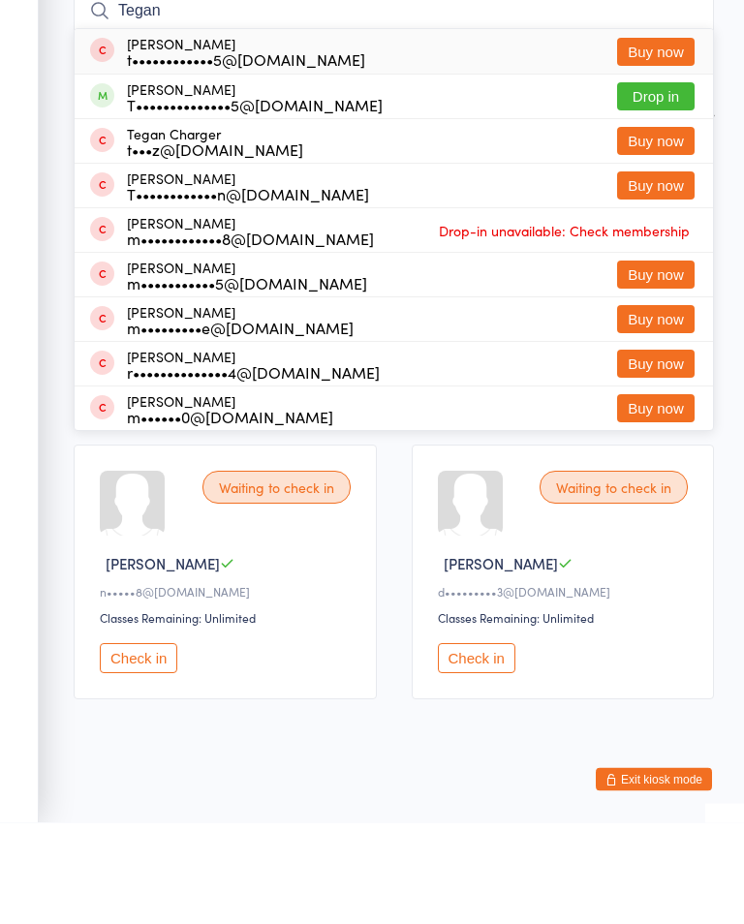
type input "Tegan"
click at [663, 184] on button "Drop in" at bounding box center [655, 198] width 77 height 28
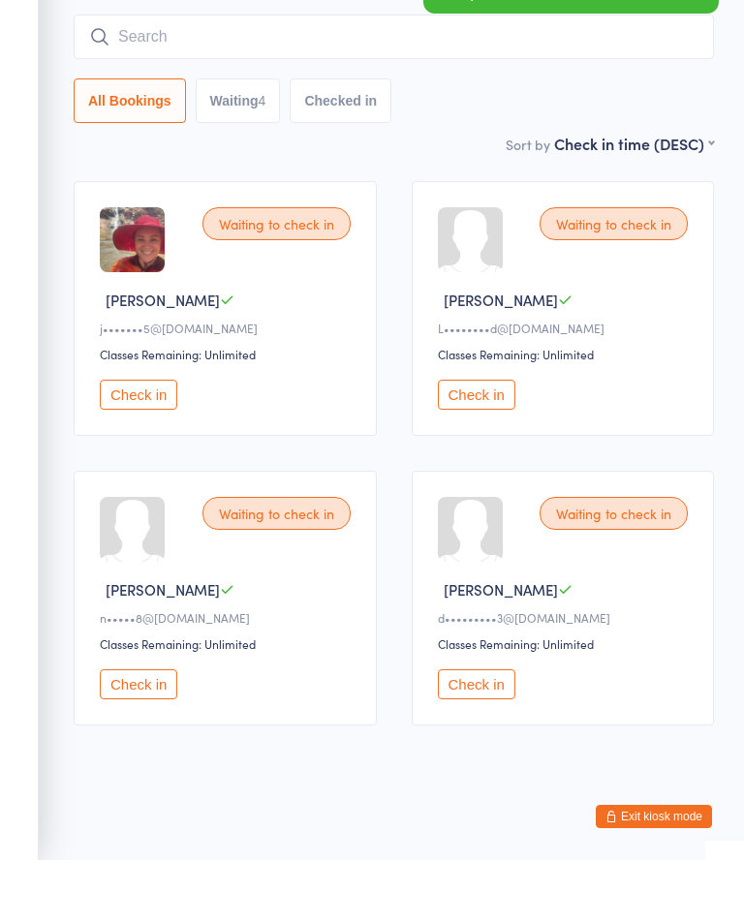
scroll to position [166, 0]
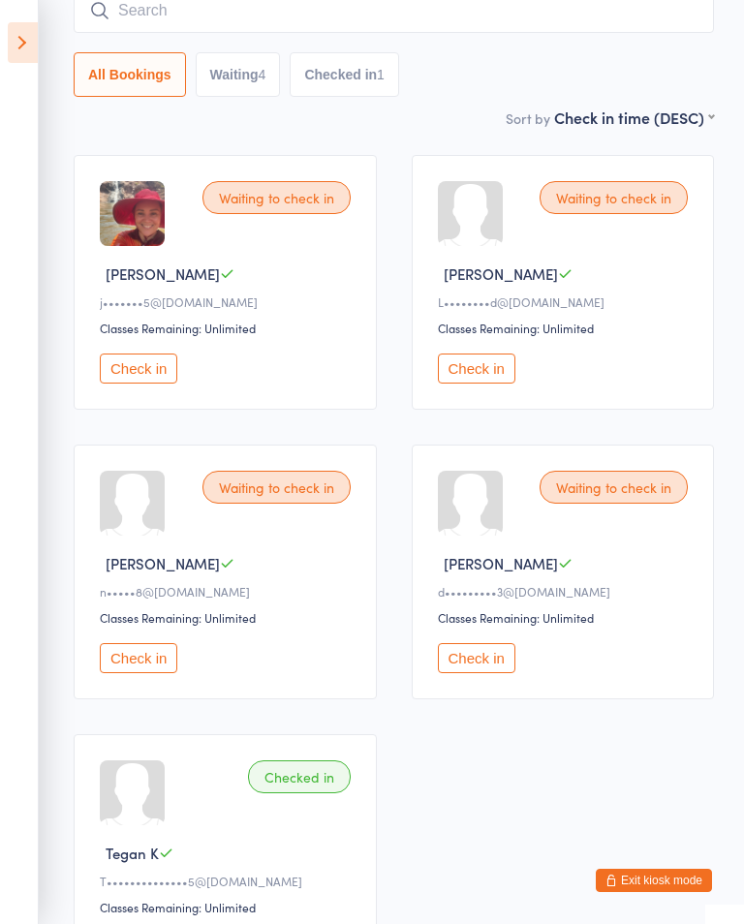
click at [139, 673] on button "Check in" at bounding box center [138, 658] width 77 height 30
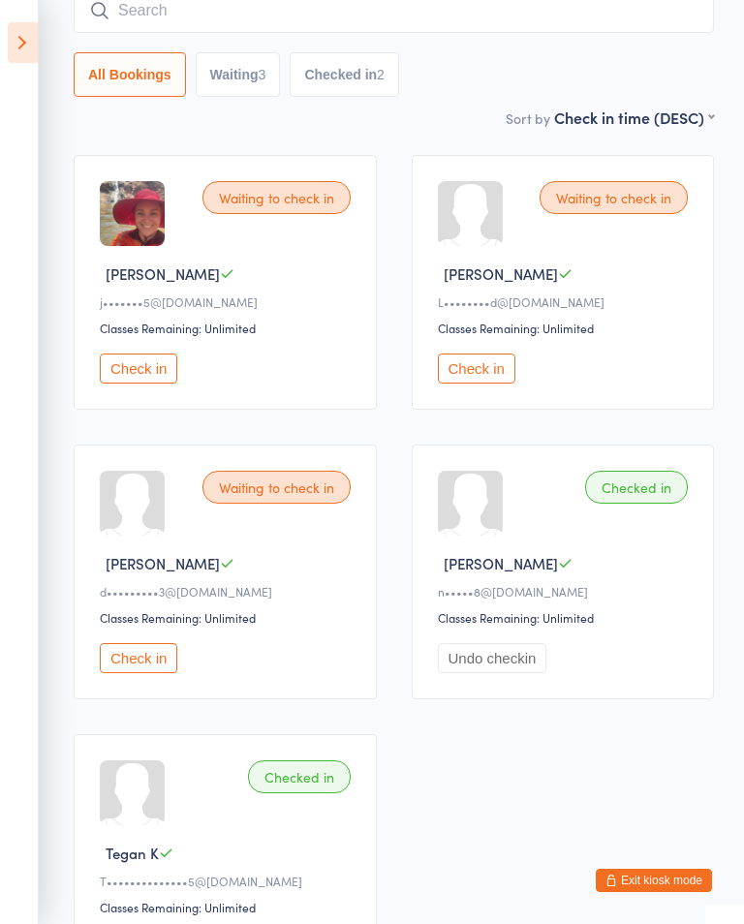
click at [118, 355] on div "Waiting to check in [PERSON_NAME] A j•••••••5@[DOMAIN_NAME] Classes Remaining: …" at bounding box center [225, 282] width 303 height 255
click at [154, 370] on button "Check in" at bounding box center [138, 368] width 77 height 30
